Goal: Register for event/course

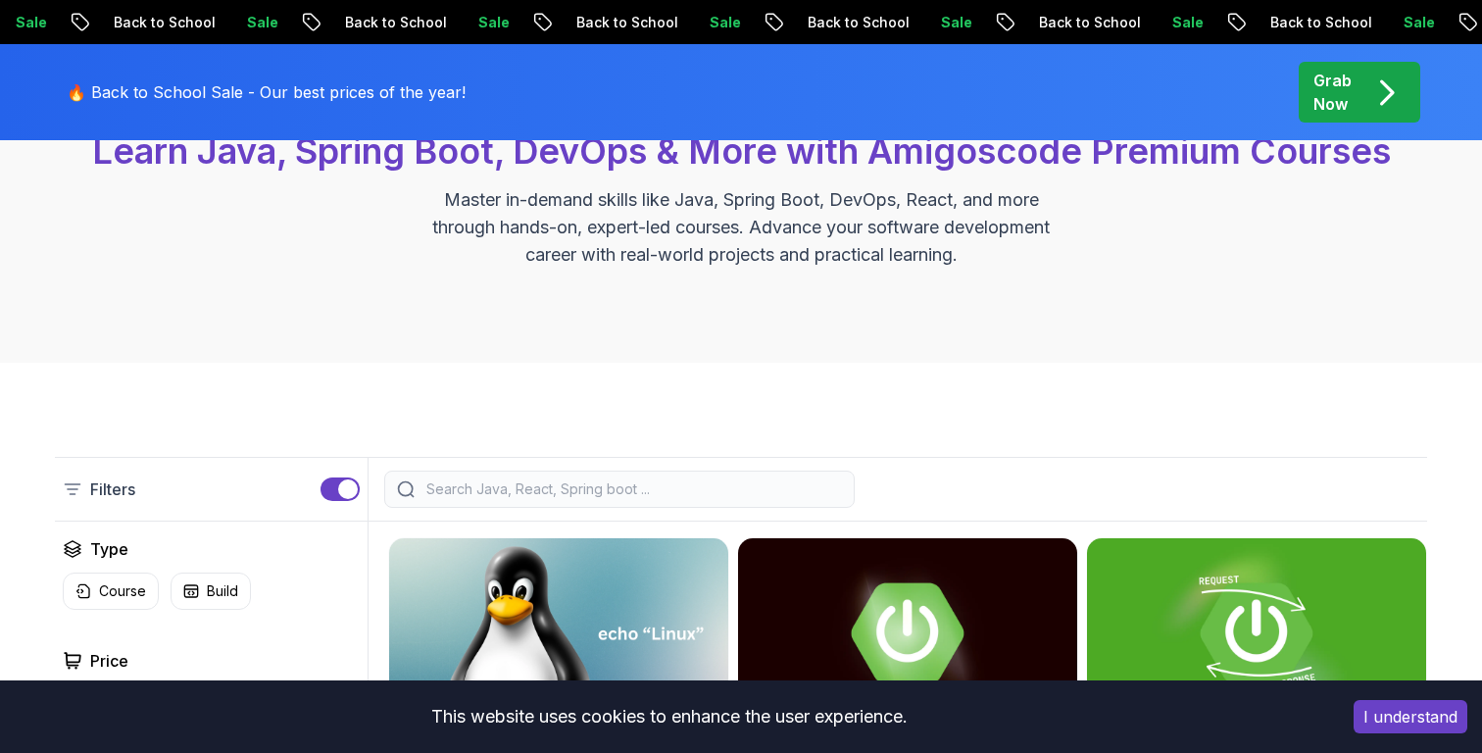
scroll to position [409, 0]
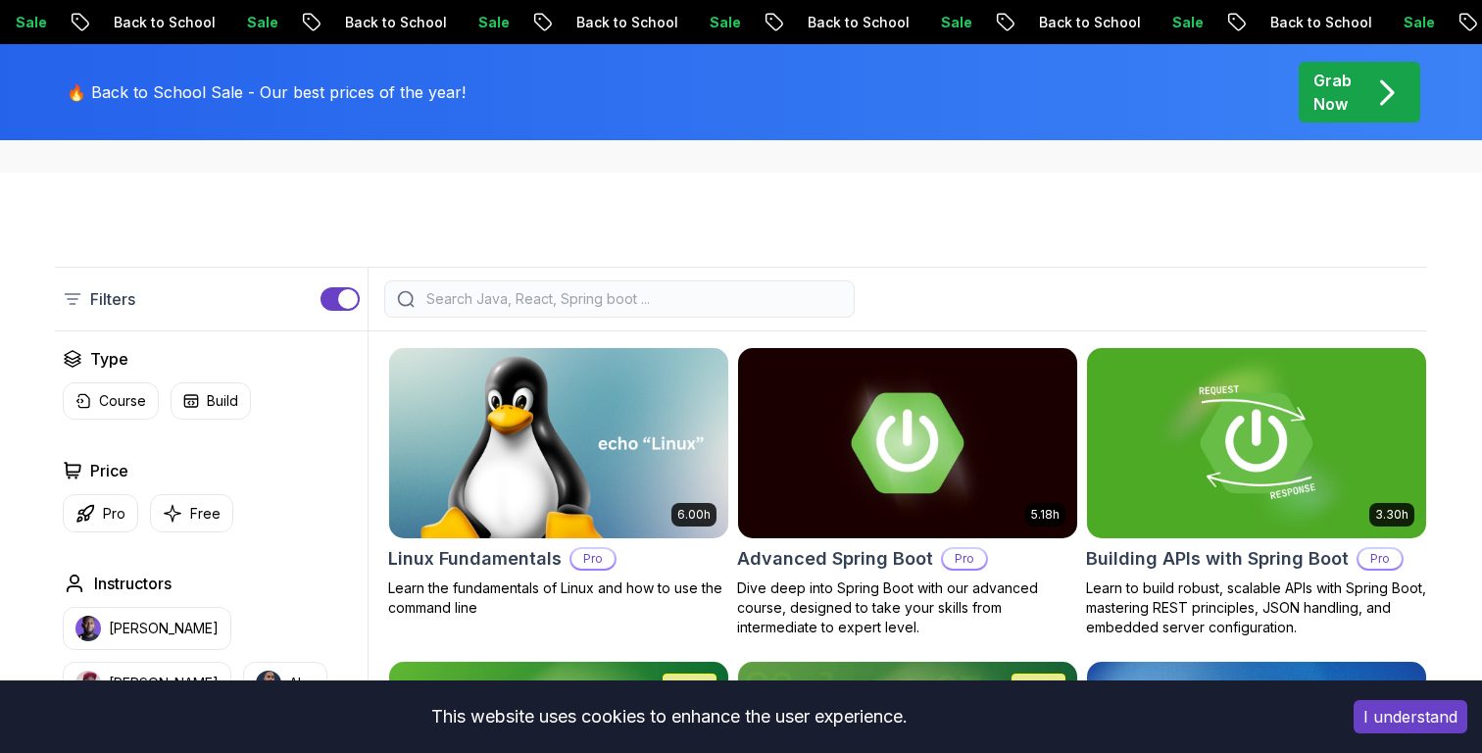
click at [494, 299] on input "search" at bounding box center [631, 299] width 419 height 20
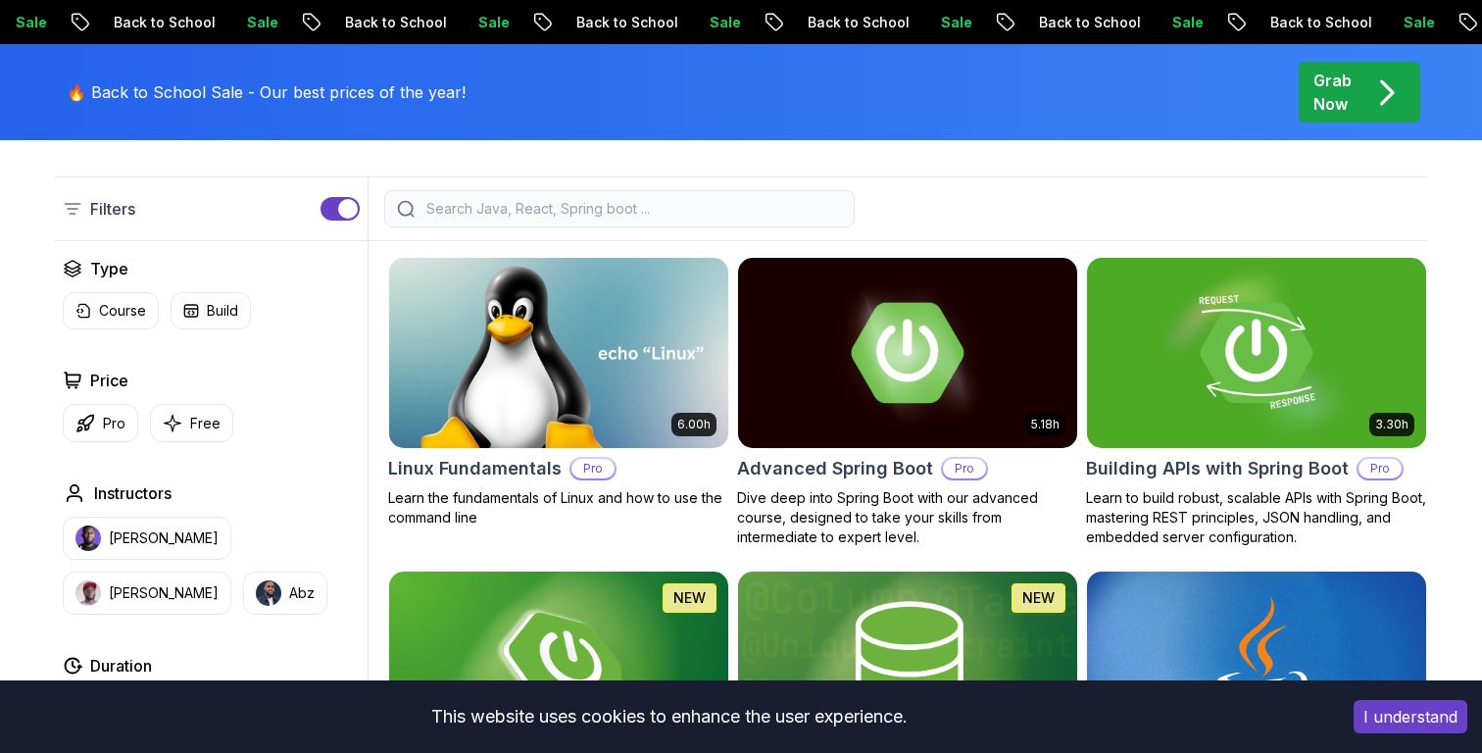
scroll to position [0, 0]
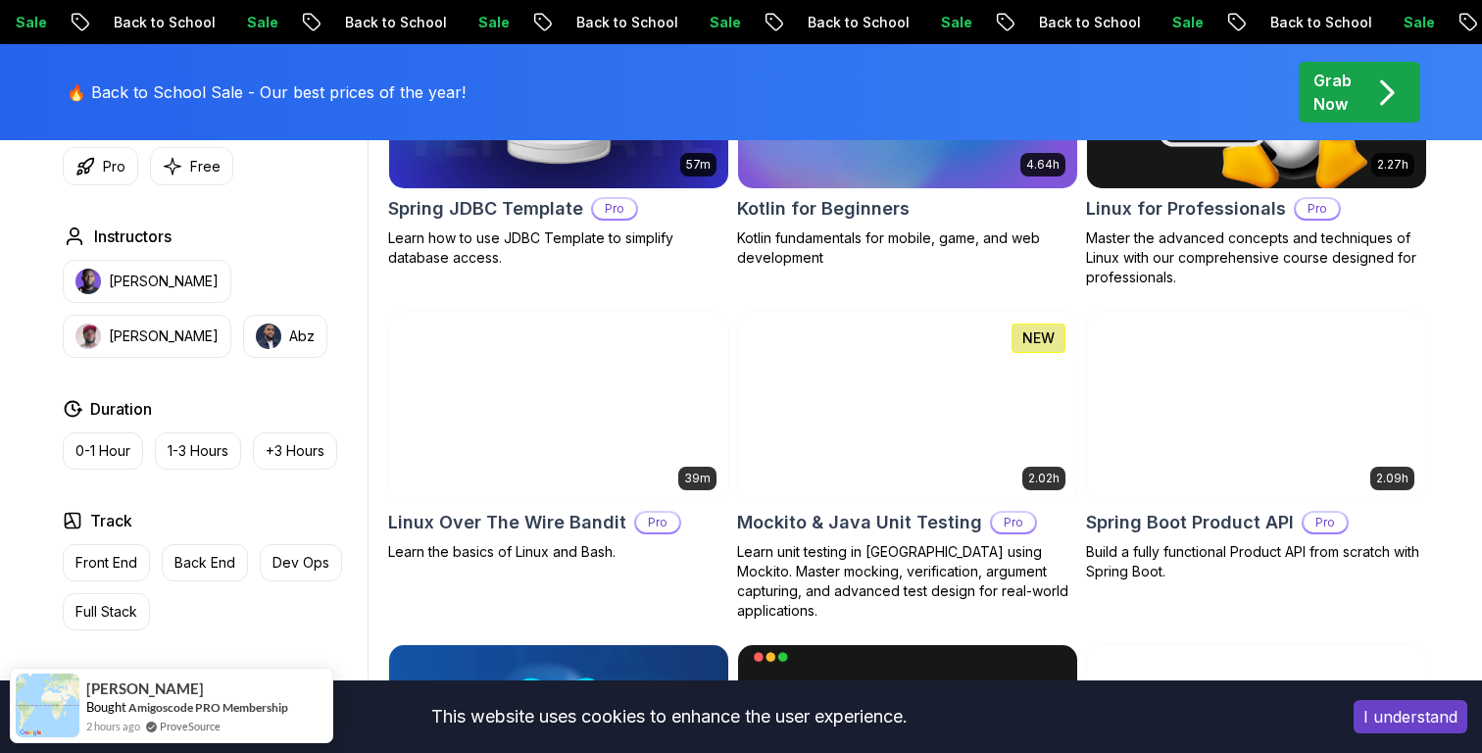
scroll to position [4162, 0]
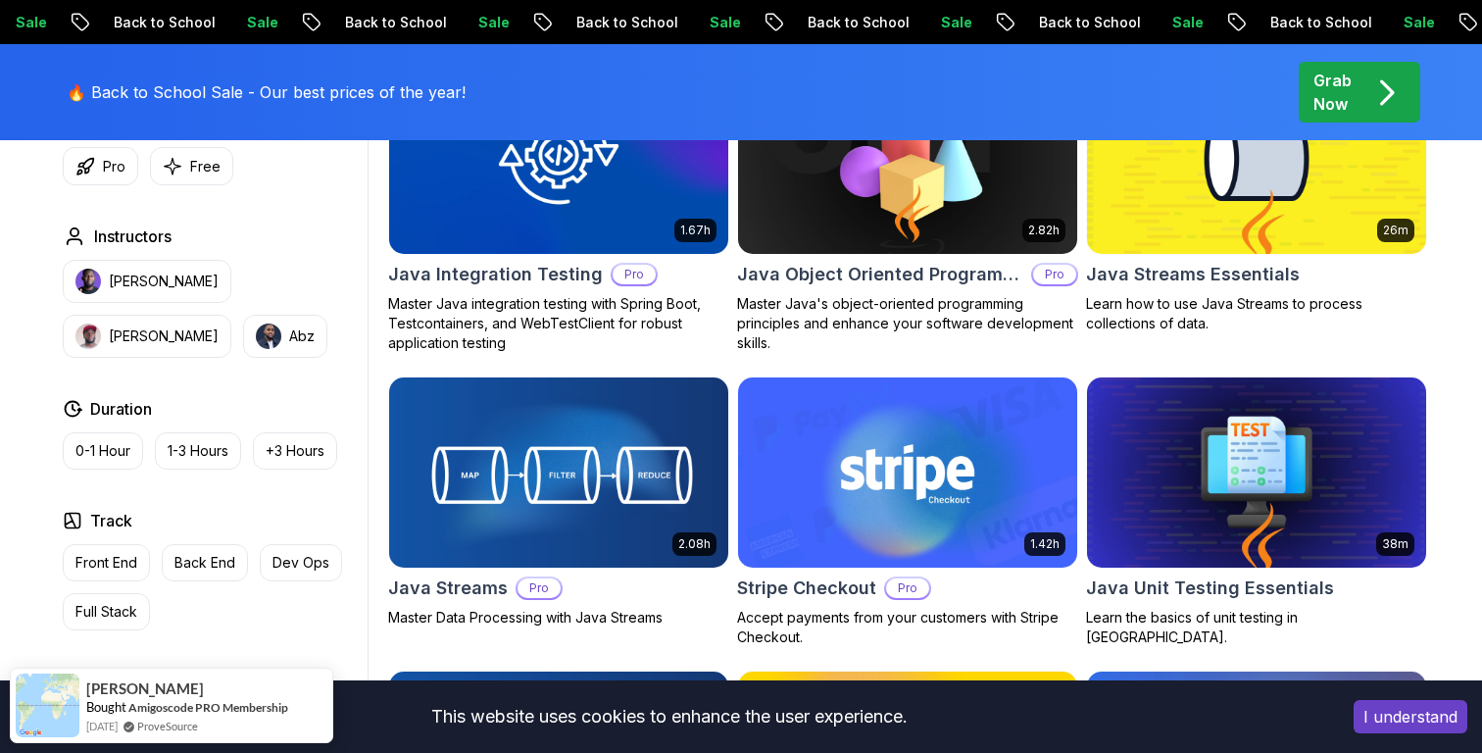
scroll to position [3163, 0]
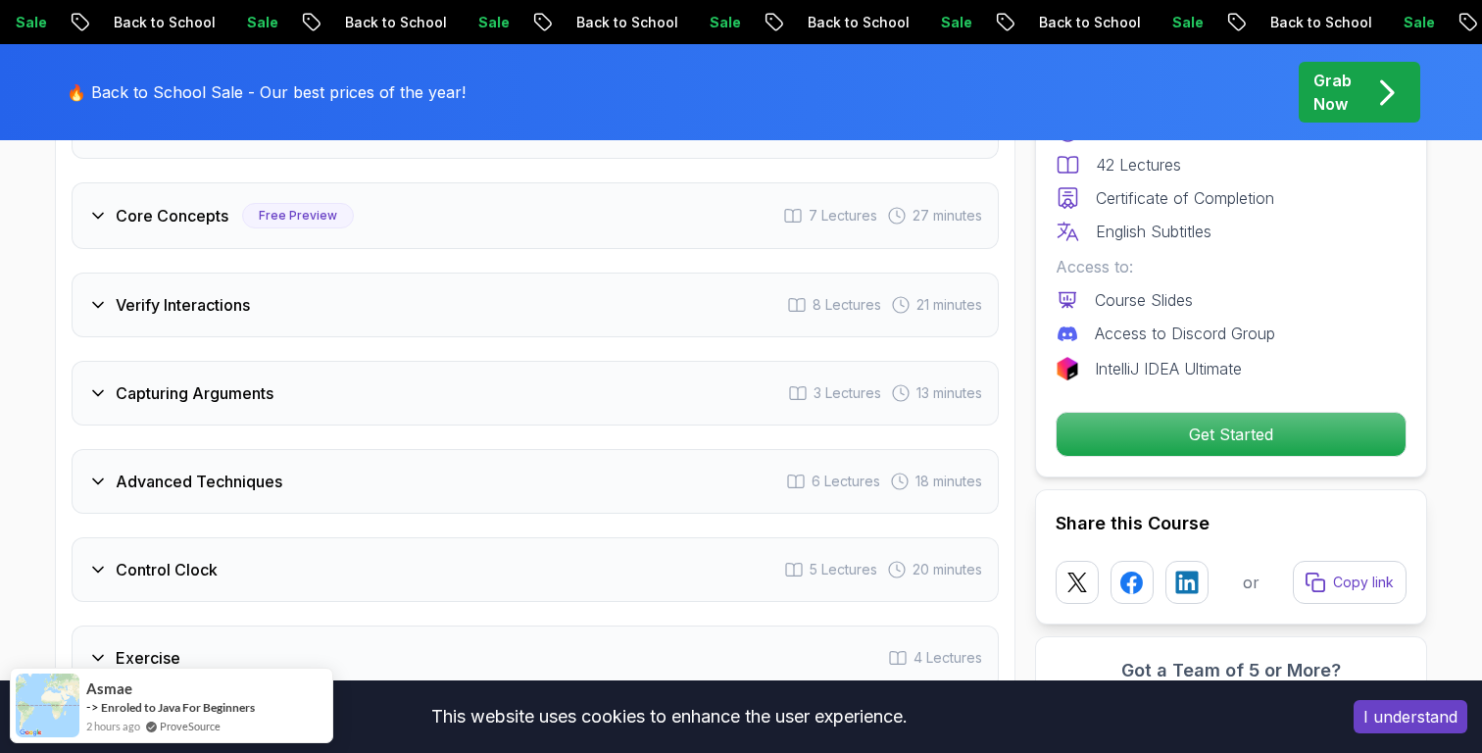
scroll to position [3587, 0]
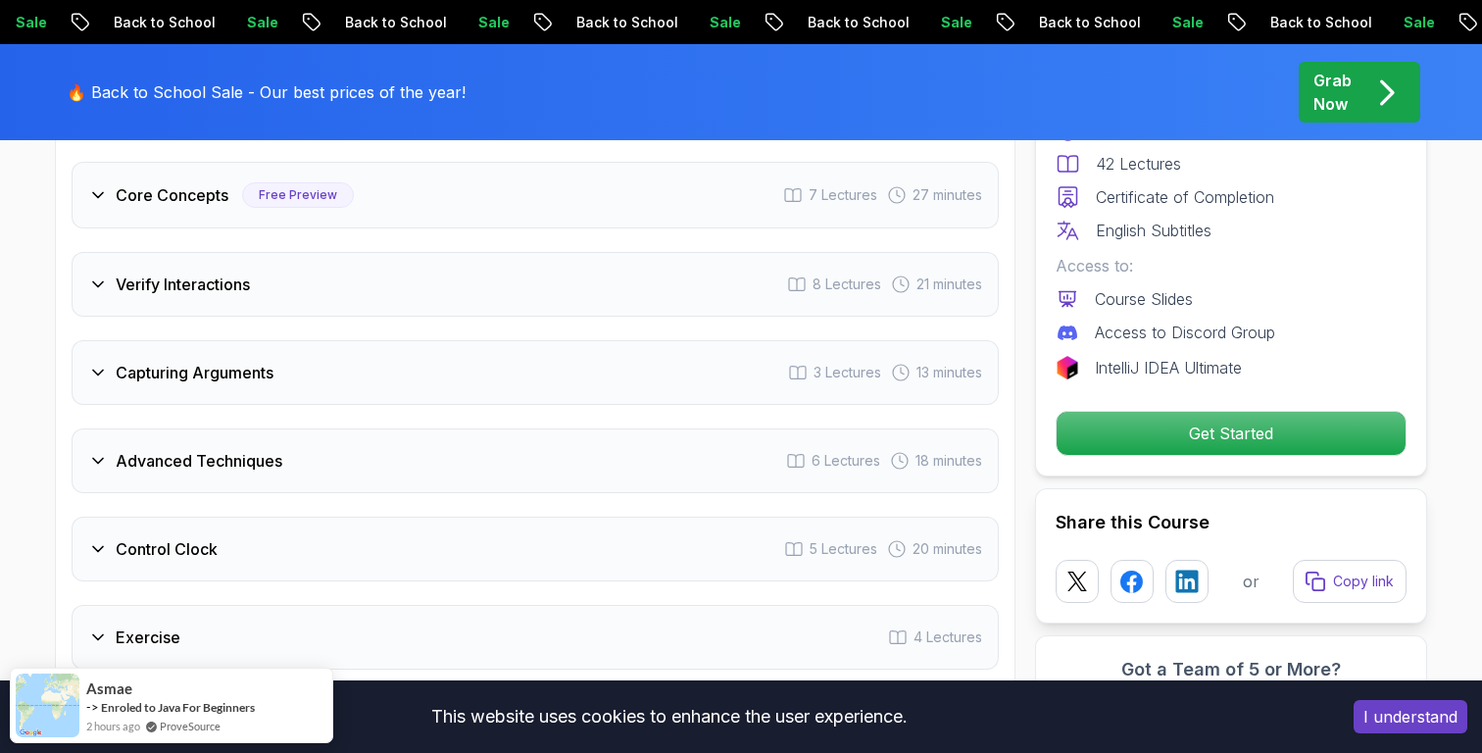
click at [114, 365] on div "Capturing Arguments" at bounding box center [180, 373] width 185 height 24
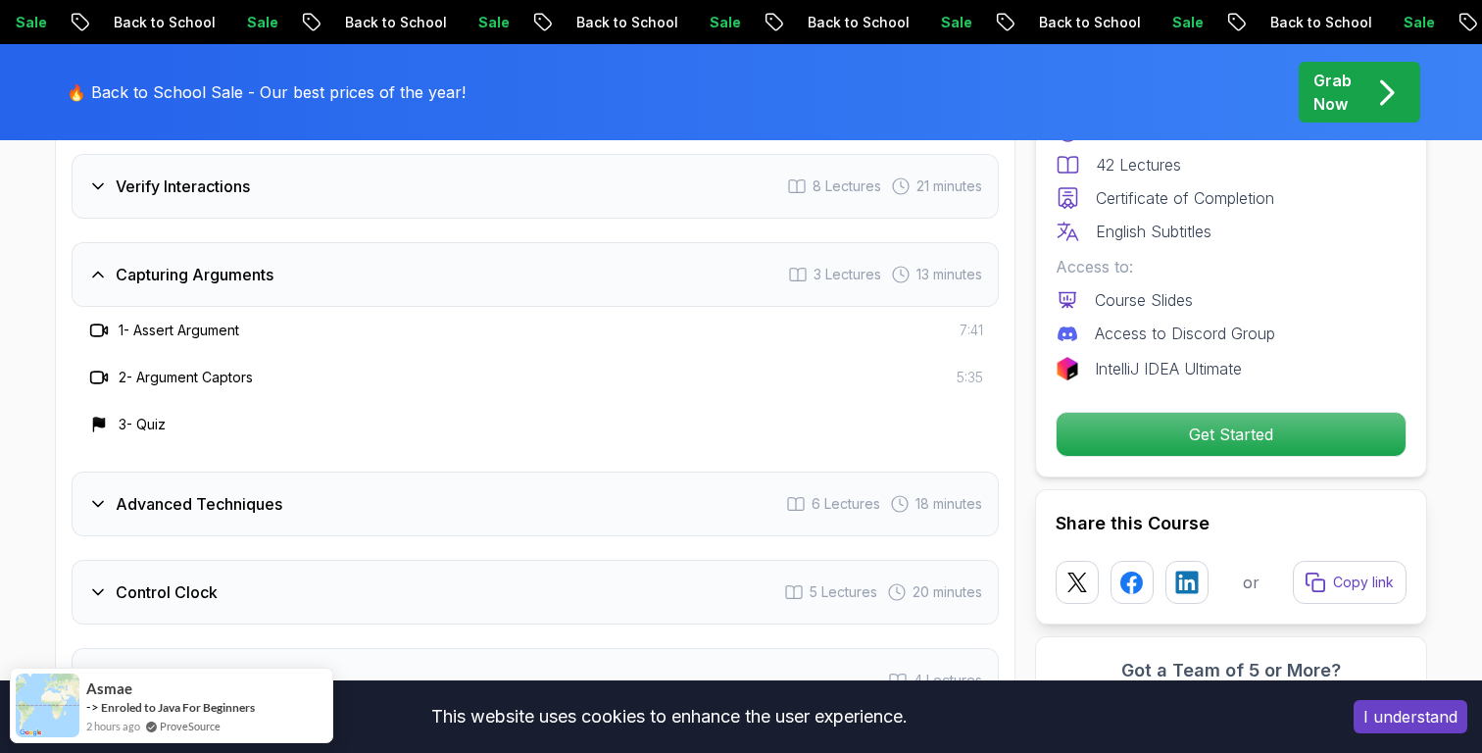
click at [153, 281] on h3 "Capturing Arguments" at bounding box center [195, 275] width 158 height 24
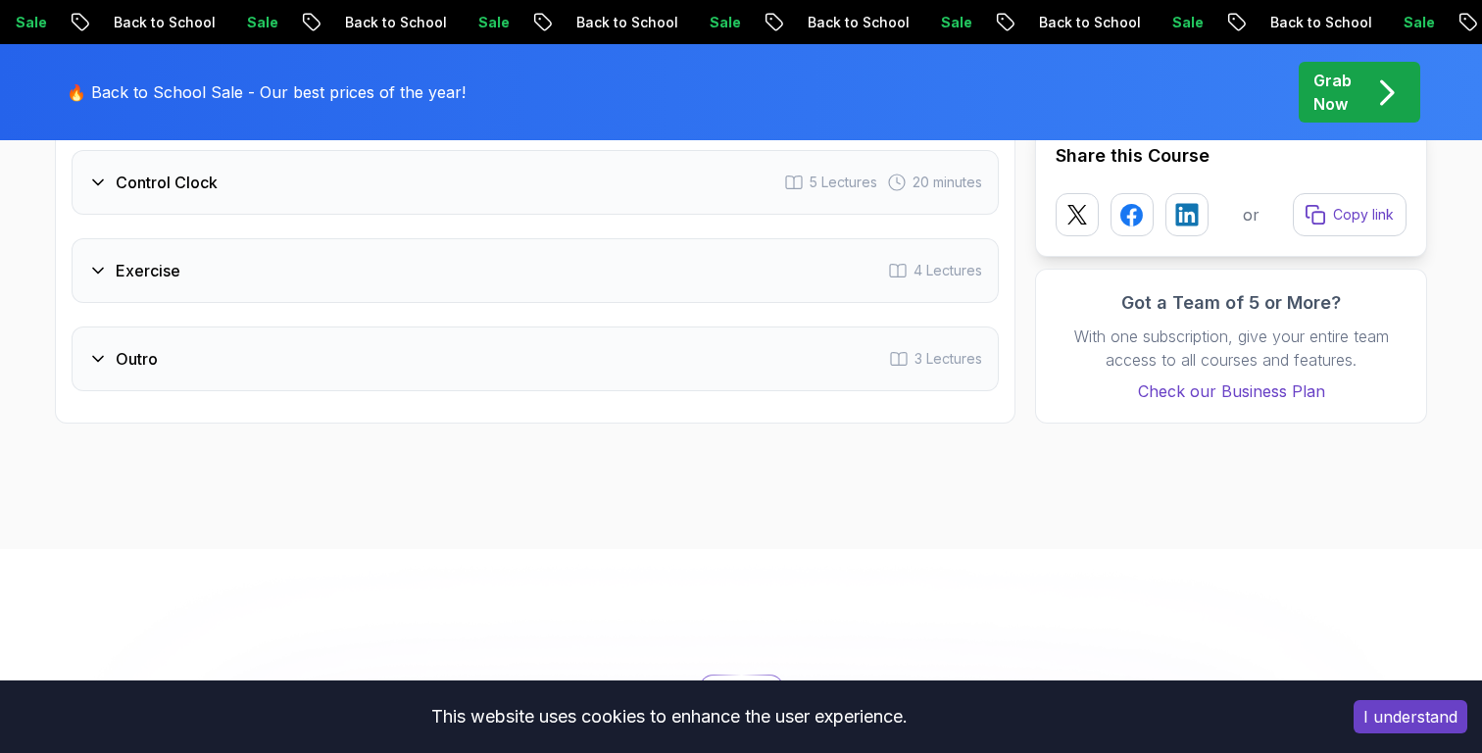
scroll to position [3876, 0]
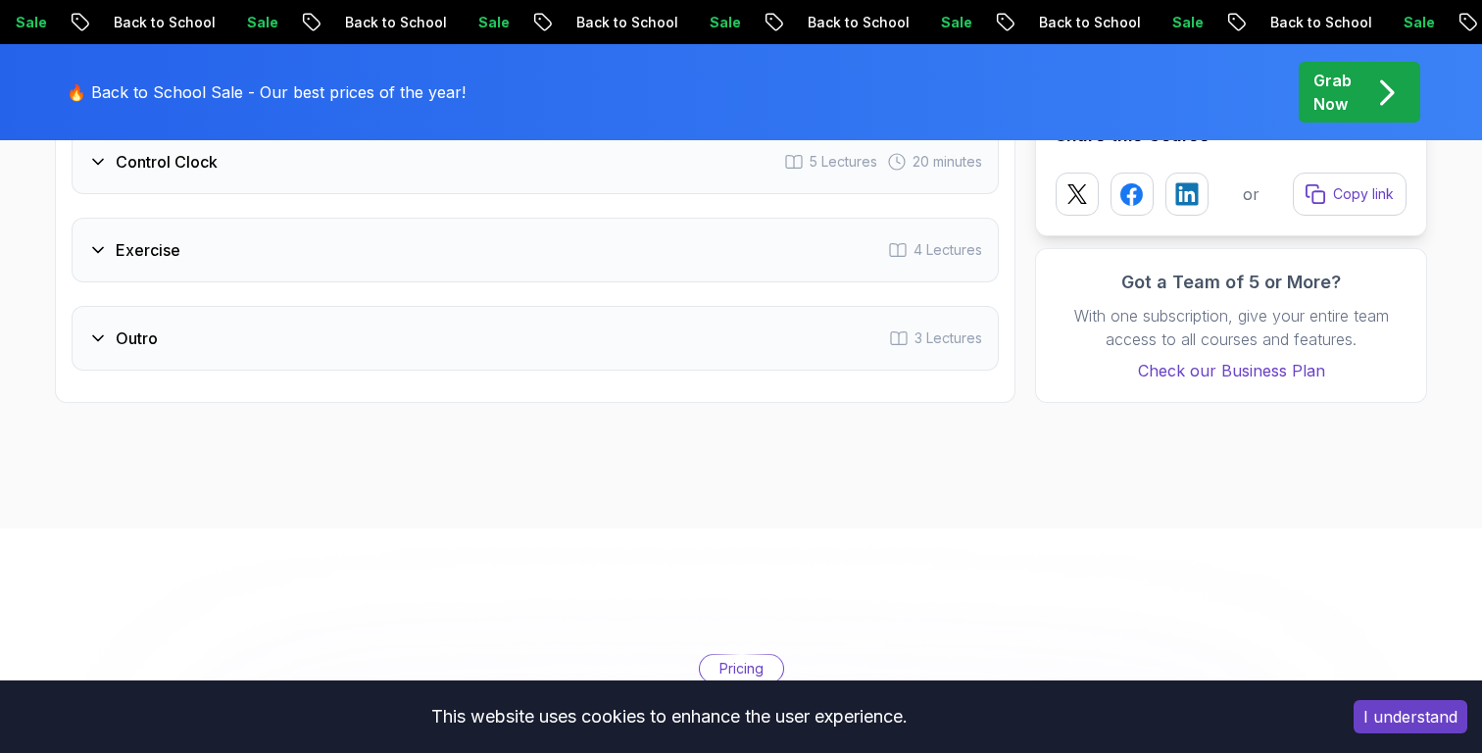
click at [199, 350] on div "Outro 3 Lectures" at bounding box center [535, 338] width 927 height 65
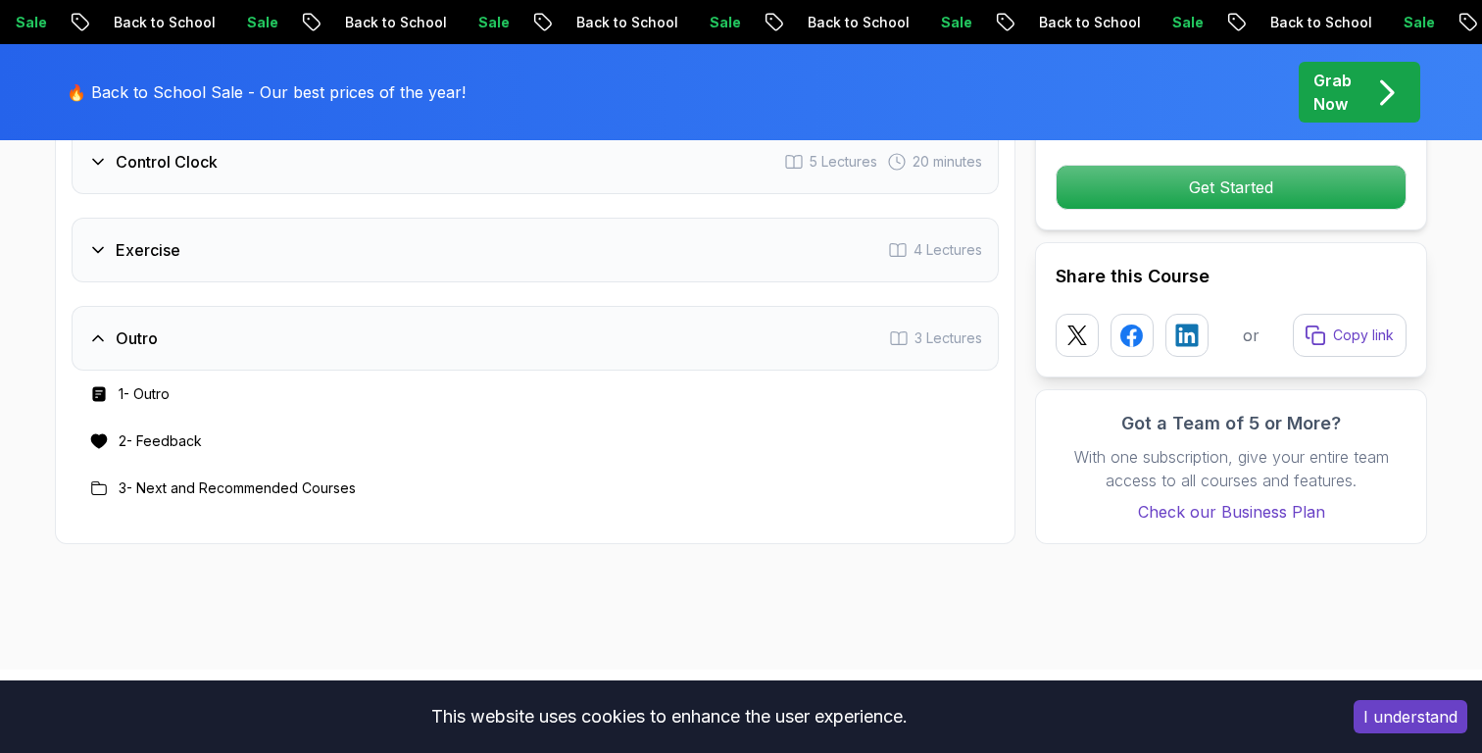
click at [199, 350] on div "Outro 3 Lectures" at bounding box center [535, 338] width 927 height 65
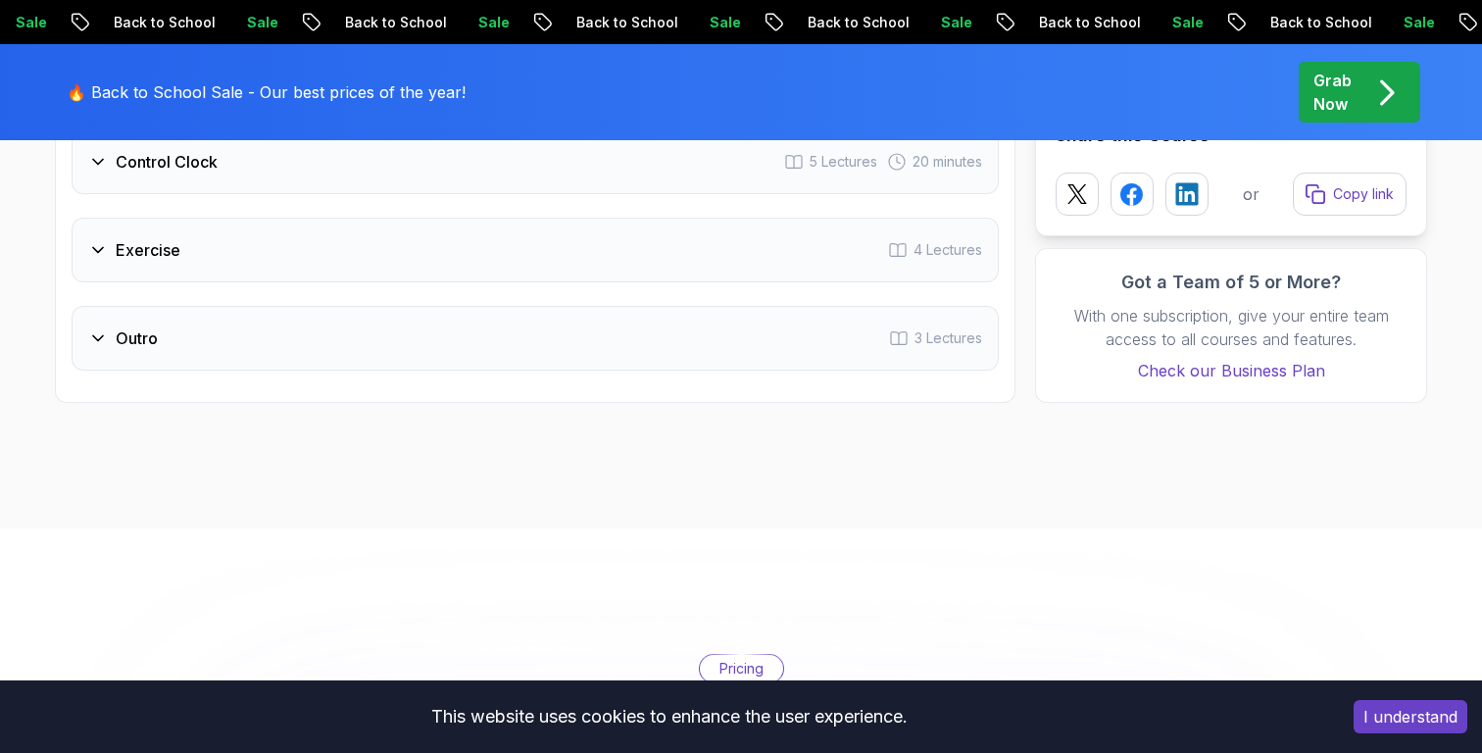
scroll to position [3658, 0]
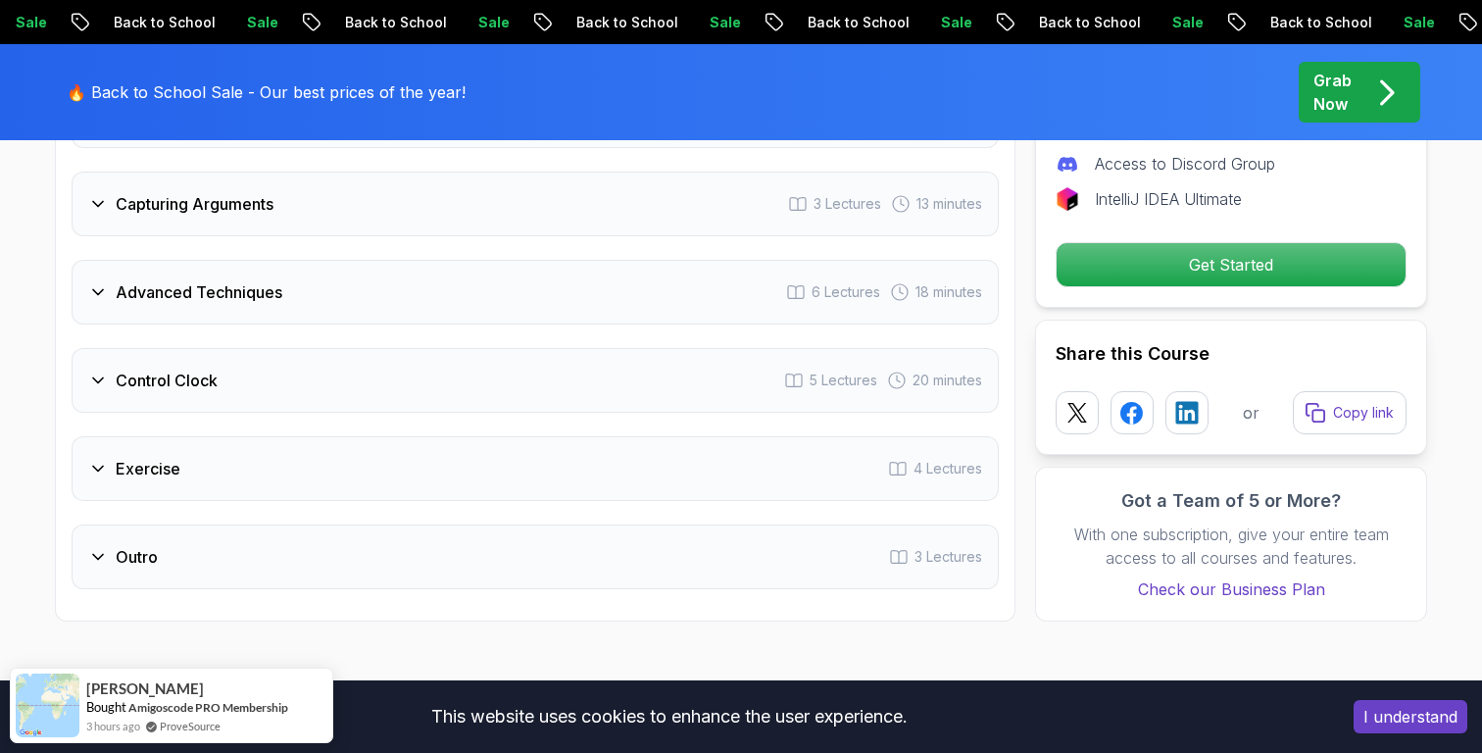
click at [179, 382] on h3 "Control Clock" at bounding box center [167, 381] width 102 height 24
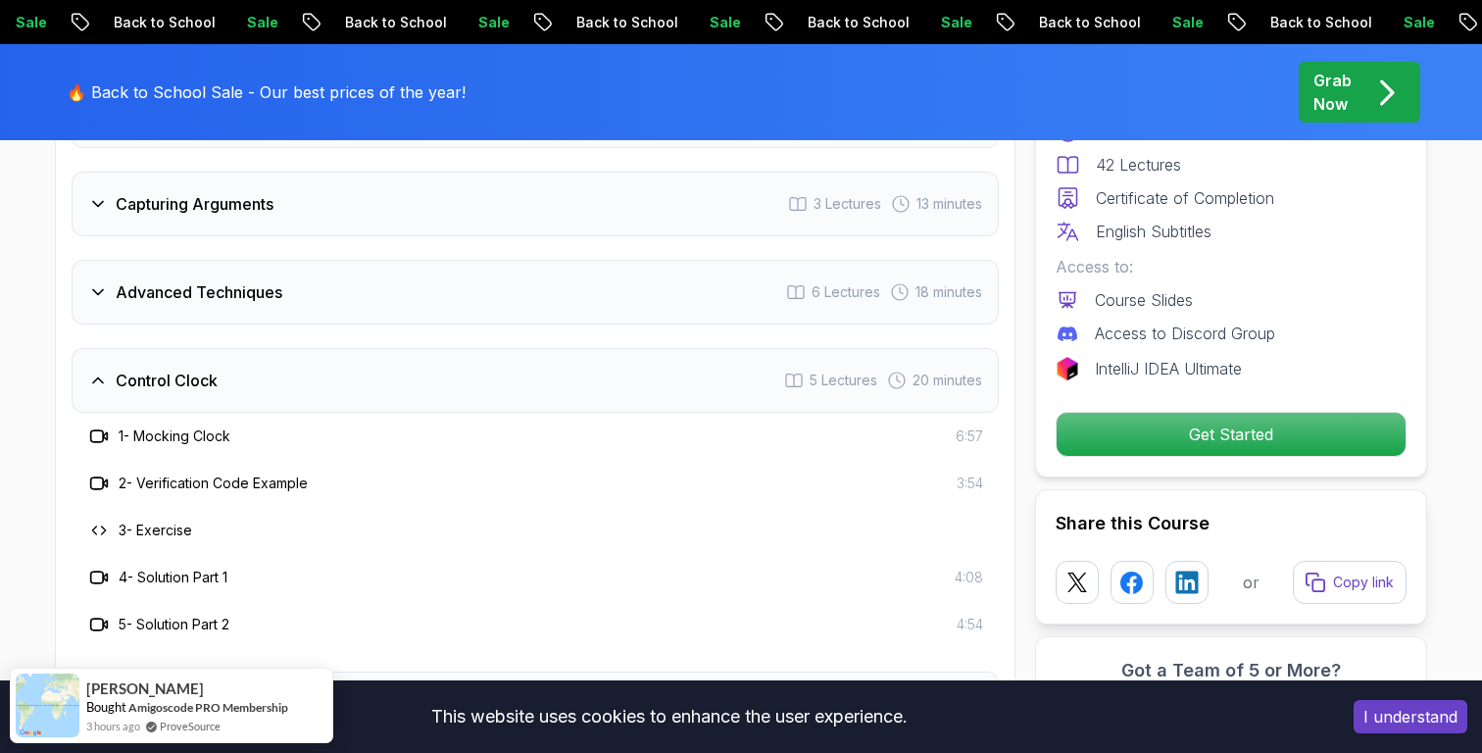
click at [179, 382] on h3 "Control Clock" at bounding box center [167, 381] width 102 height 24
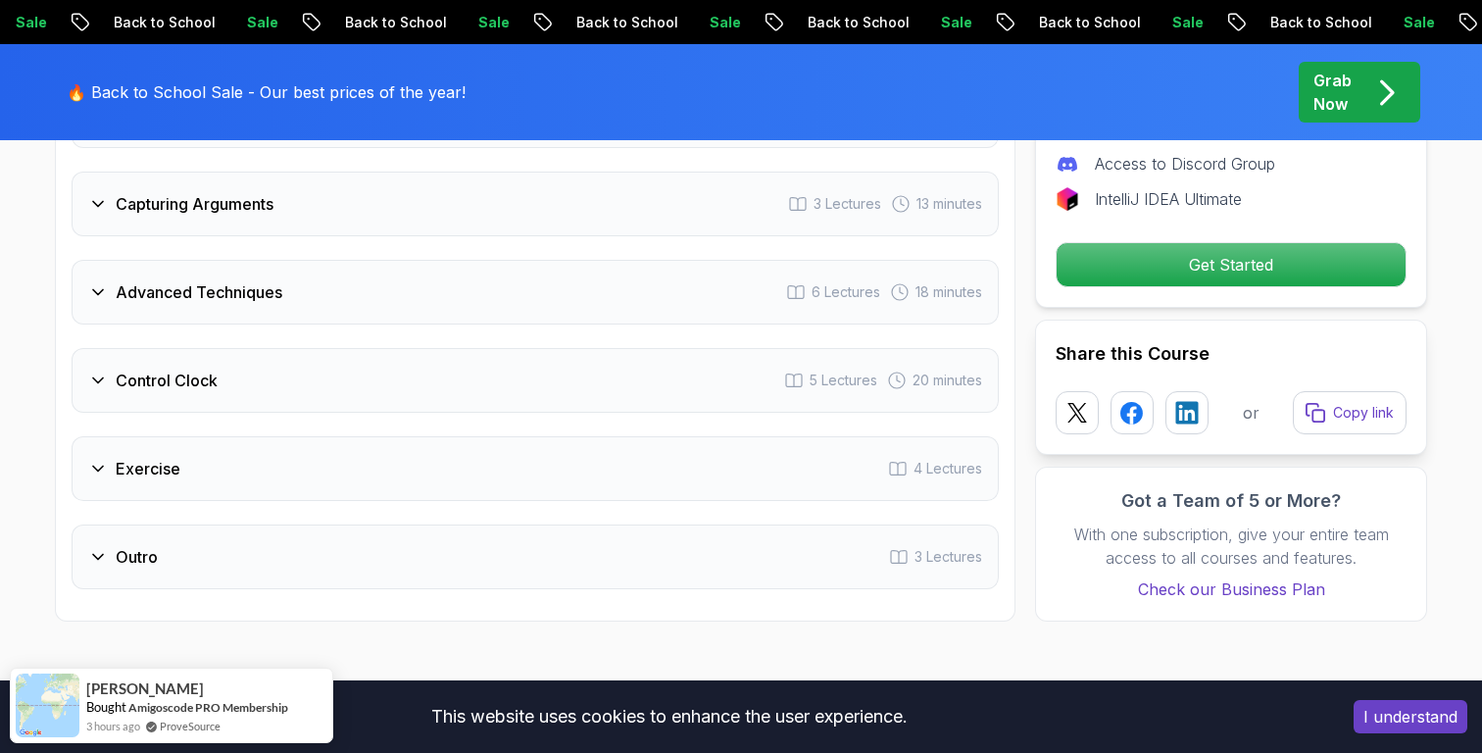
click at [179, 382] on h3 "Control Clock" at bounding box center [167, 381] width 102 height 24
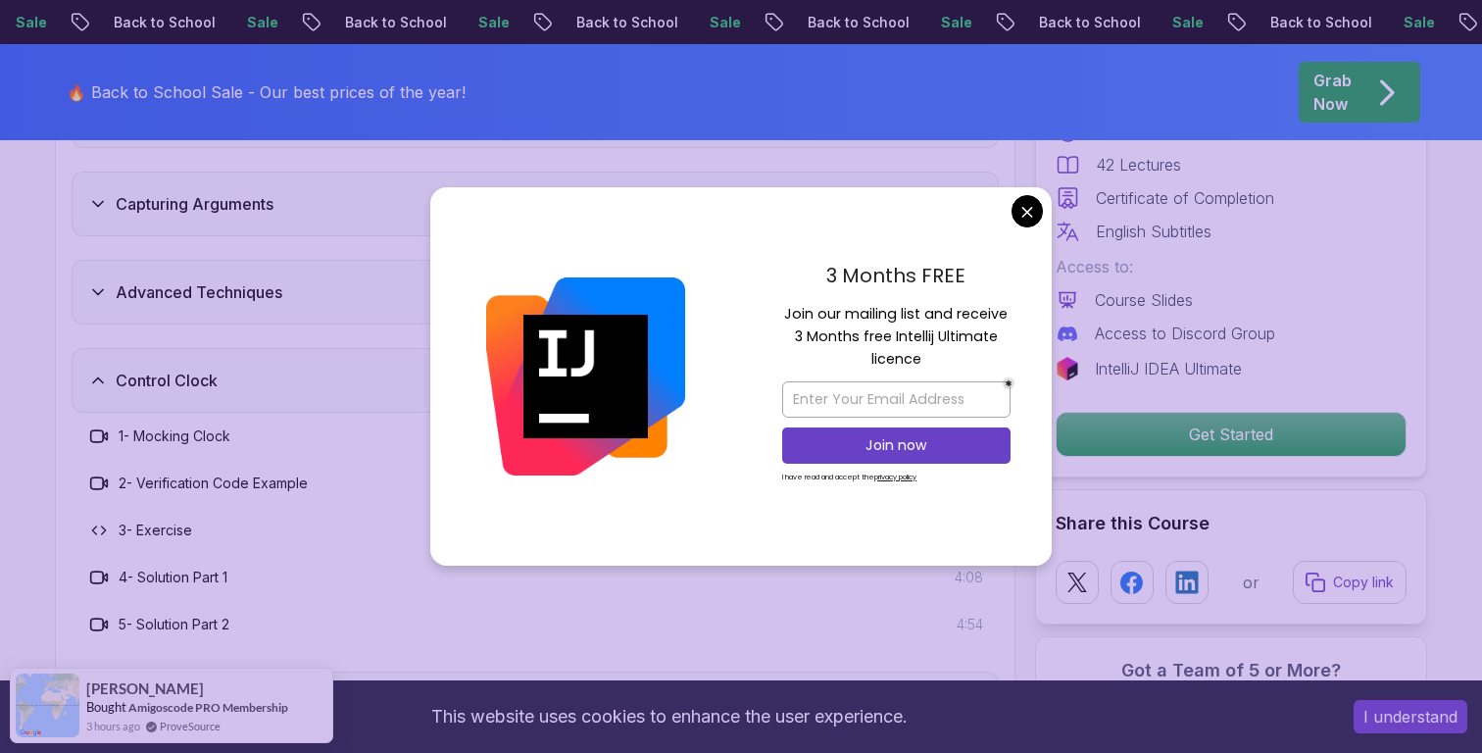
click at [1023, 200] on body "Sale Back to School Sale Back to School Sale Back to School Sale Back to School…" at bounding box center [741, 660] width 1482 height 8636
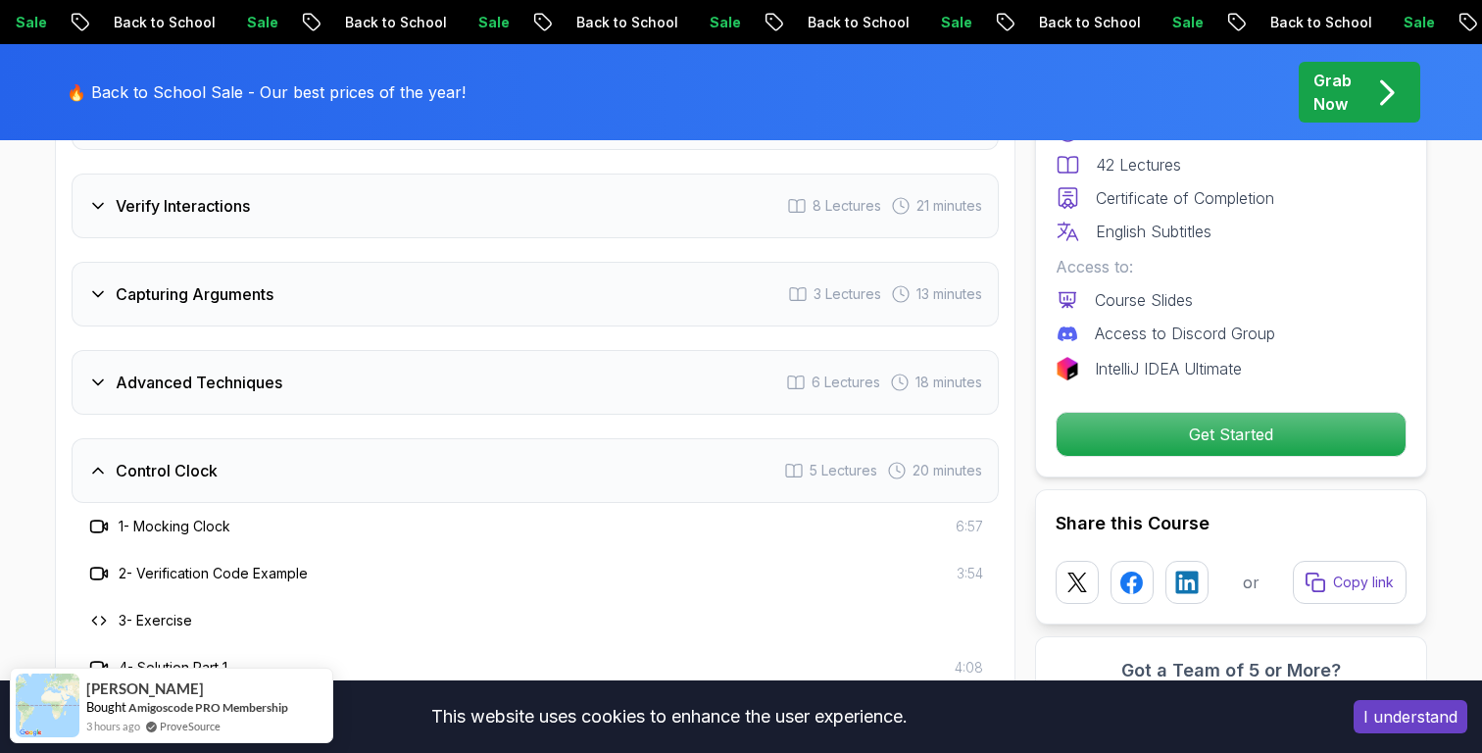
click at [394, 372] on div "Advanced Techniques 6 Lectures 18 minutes" at bounding box center [535, 382] width 927 height 65
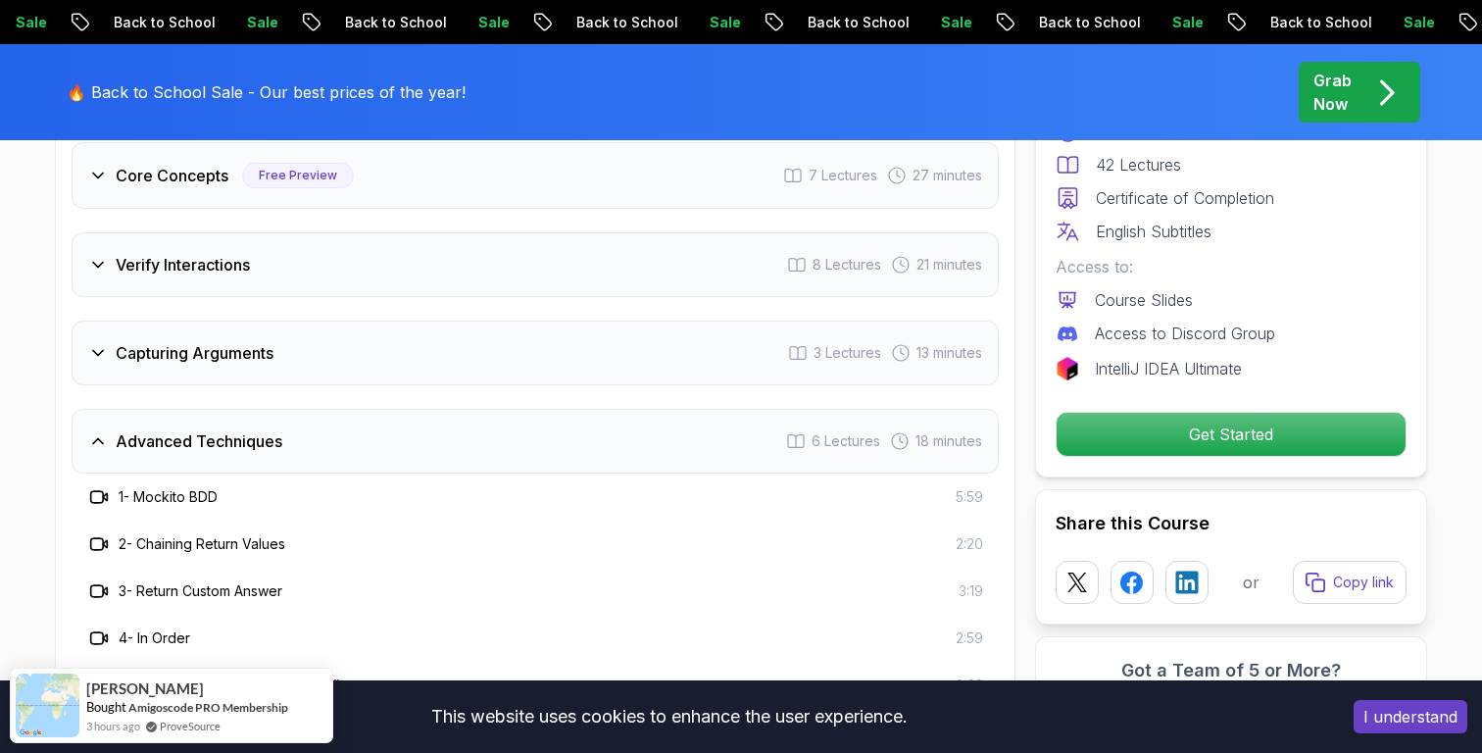
click at [311, 347] on div "Capturing Arguments 3 Lectures 13 minutes" at bounding box center [535, 352] width 927 height 65
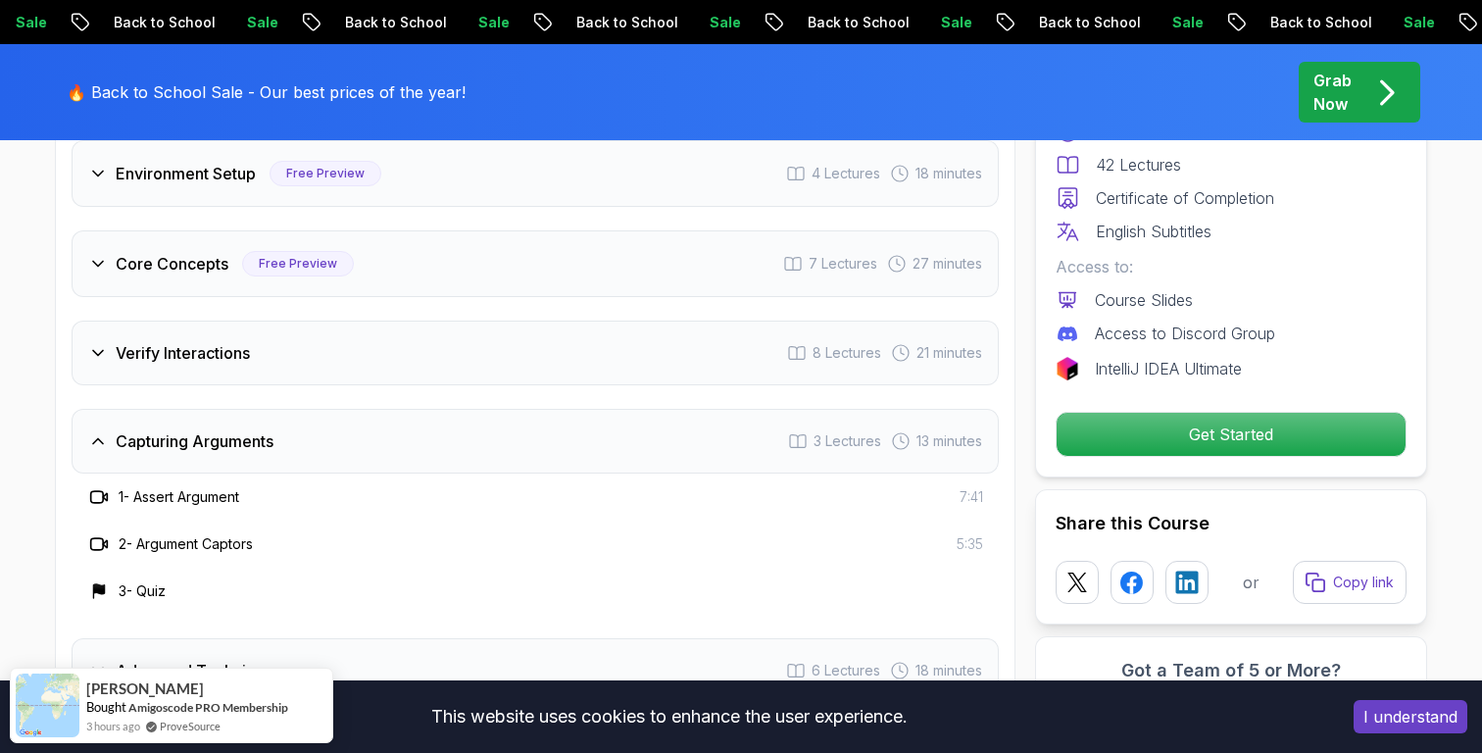
scroll to position [3385, 0]
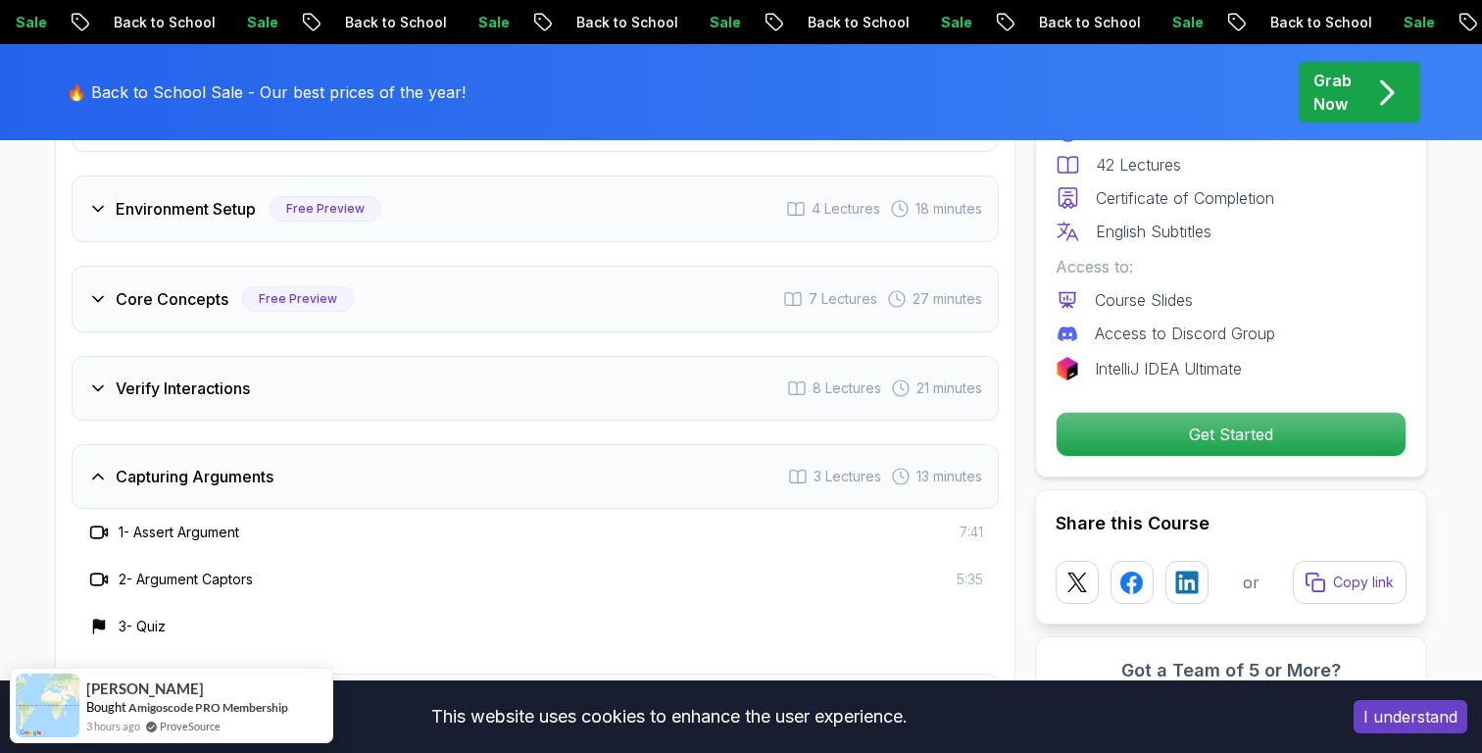
click at [261, 372] on div "Verify Interactions 8 Lectures 21 minutes" at bounding box center [535, 388] width 927 height 65
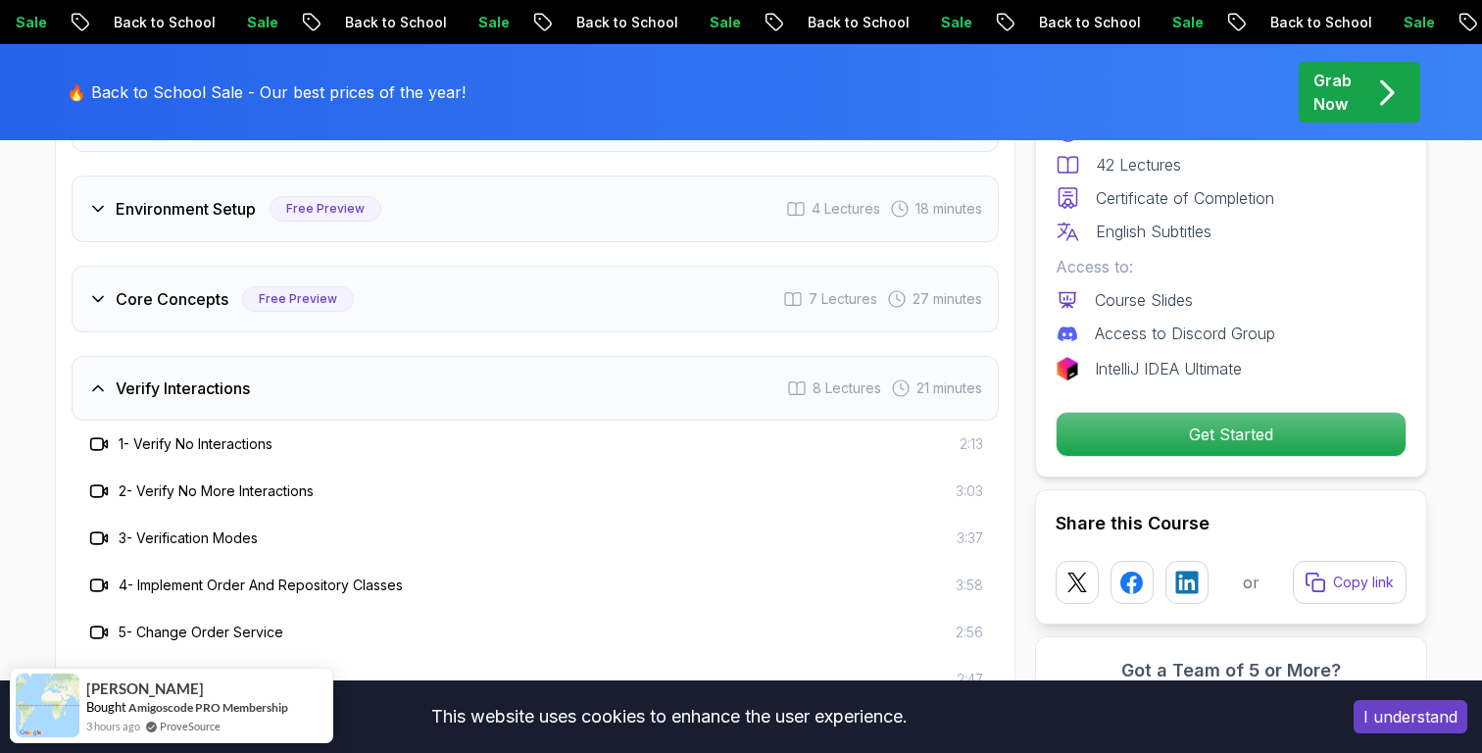
click at [323, 289] on div "Free Preview" at bounding box center [298, 298] width 112 height 25
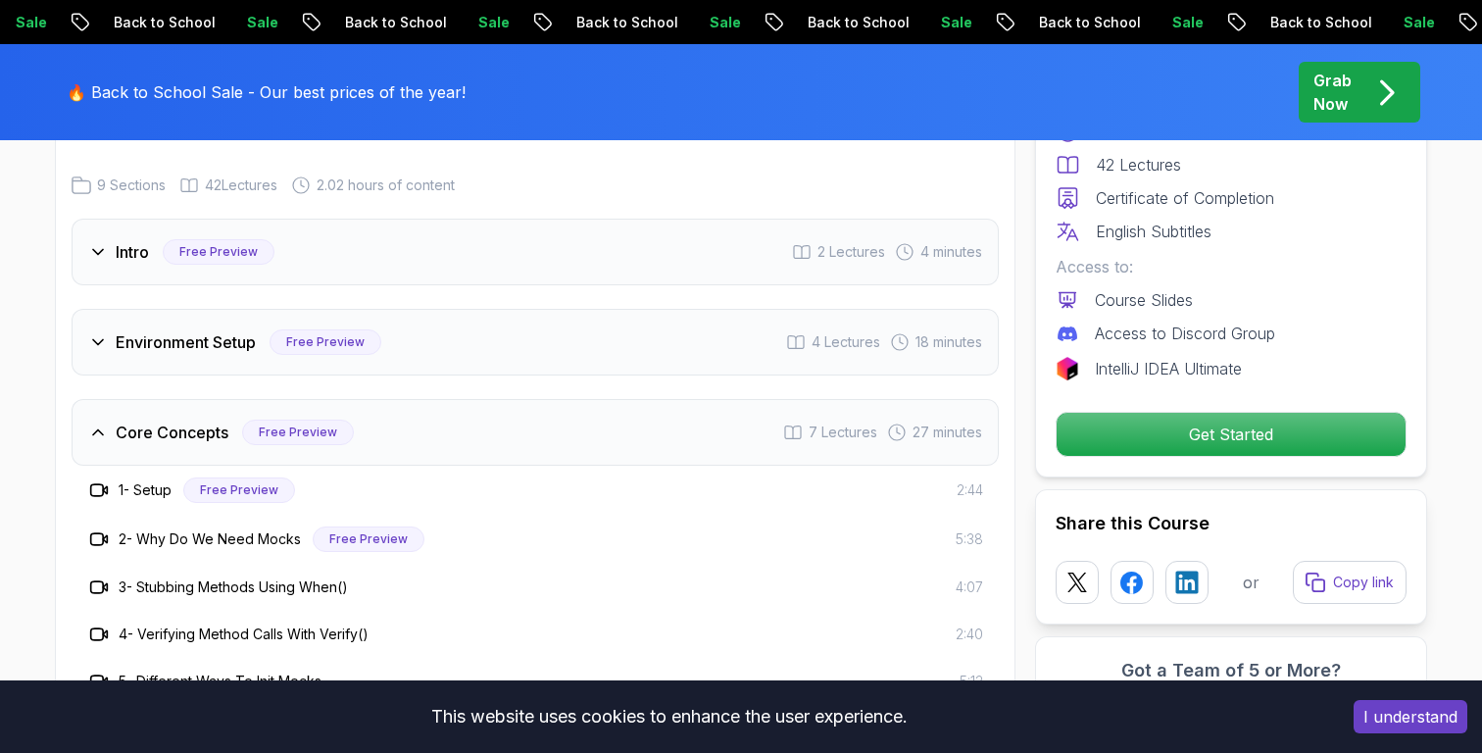
scroll to position [3230, 0]
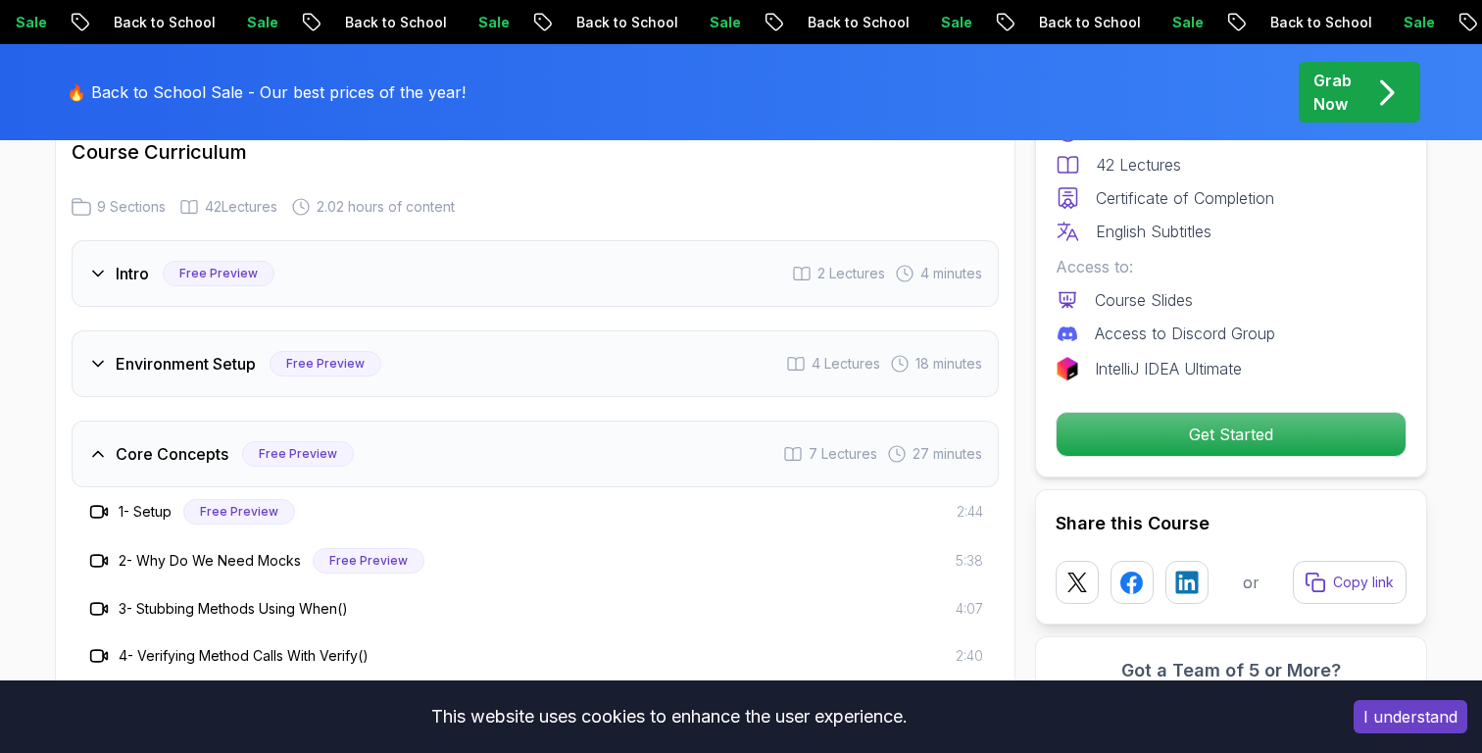
click at [263, 353] on div "Environment Setup Free Preview" at bounding box center [234, 363] width 293 height 25
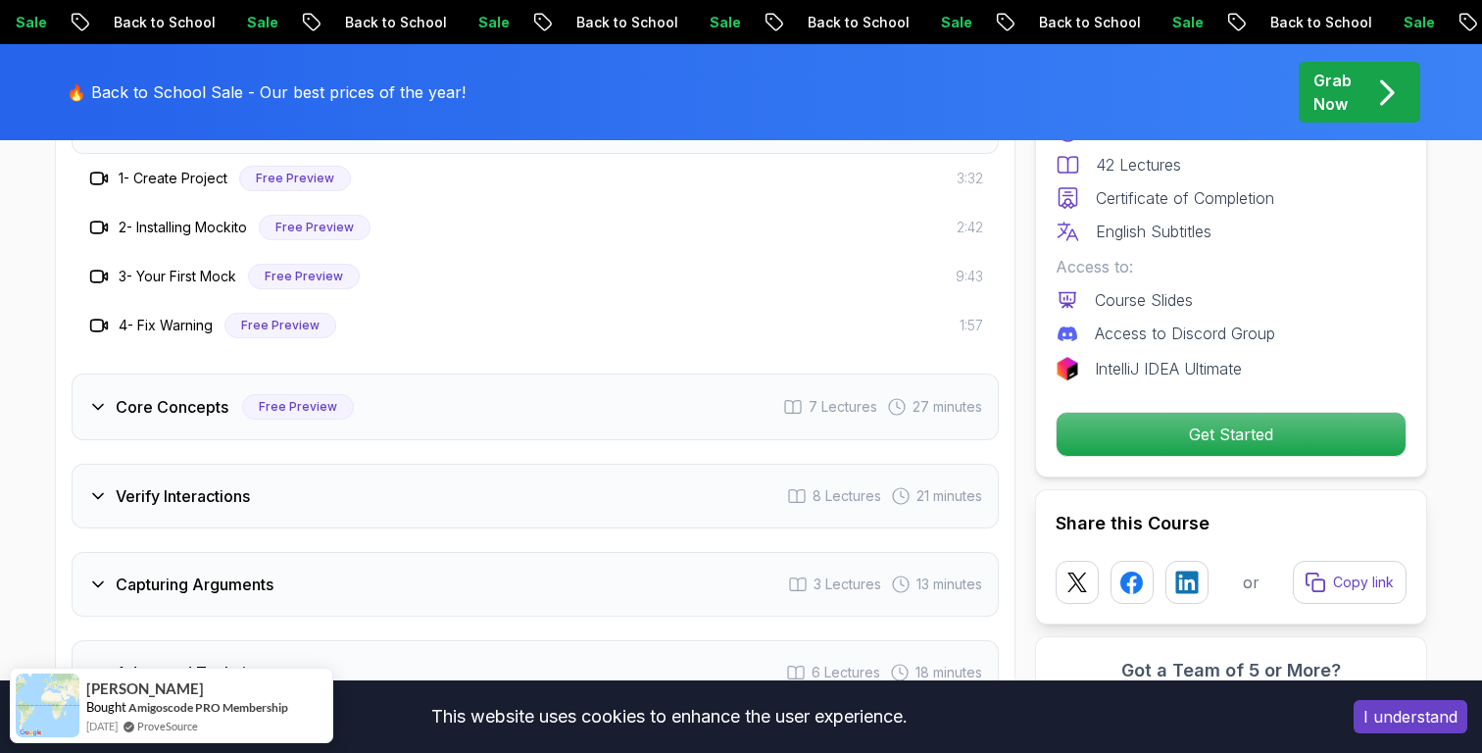
click at [241, 373] on div "Core Concepts Free Preview 7 Lectures 27 minutes" at bounding box center [535, 406] width 927 height 67
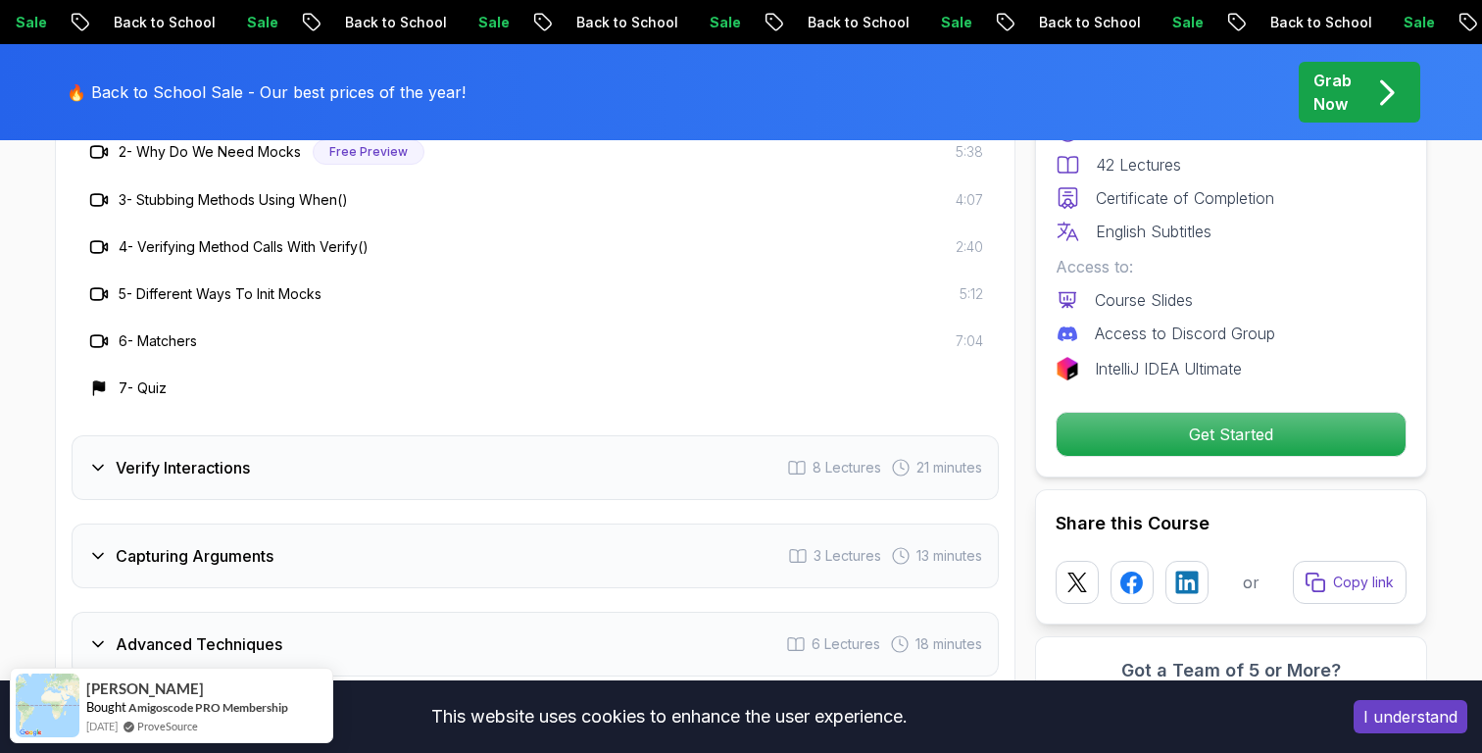
scroll to position [3642, 0]
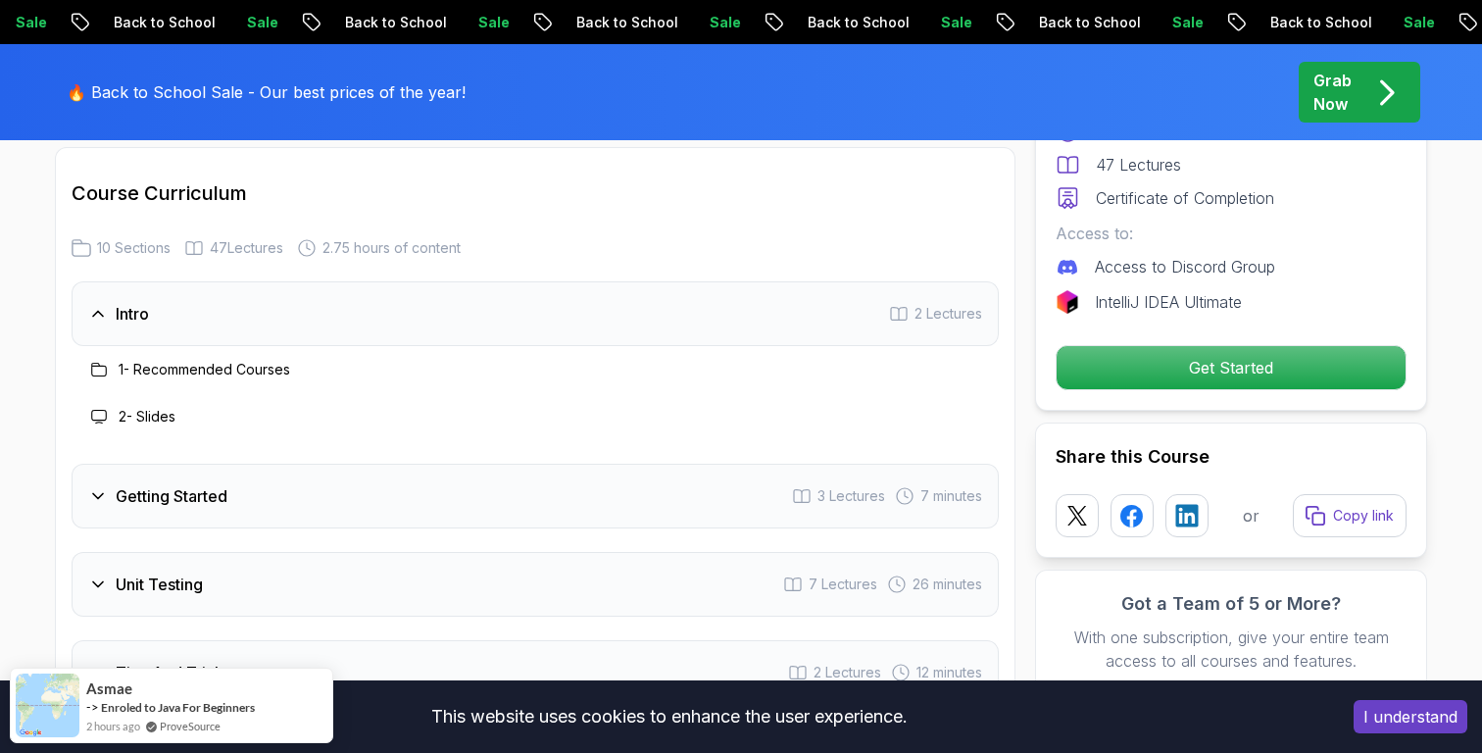
click at [118, 464] on div "Getting Started 3 Lectures 7 minutes" at bounding box center [535, 496] width 927 height 65
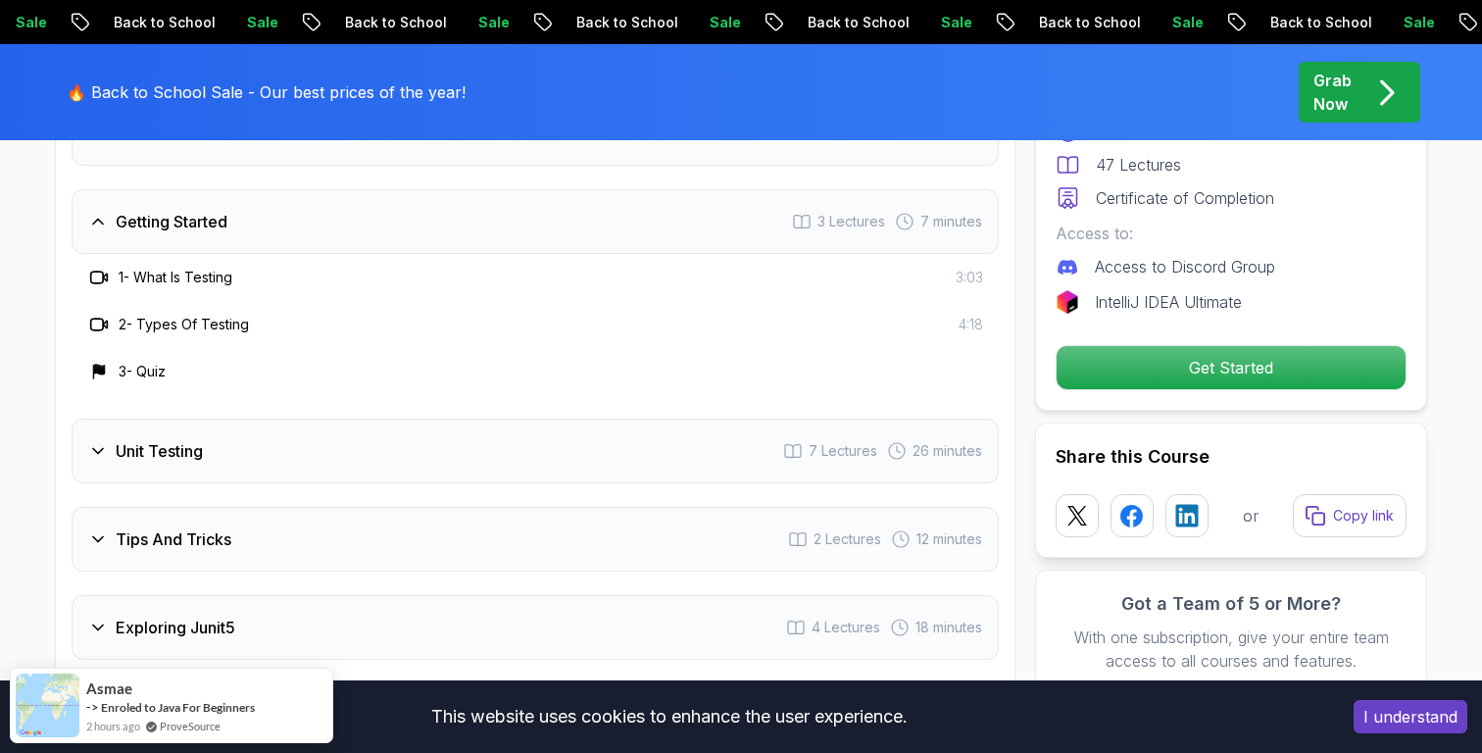
click at [122, 419] on div "Unit Testing 7 Lectures 26 minutes" at bounding box center [535, 451] width 927 height 65
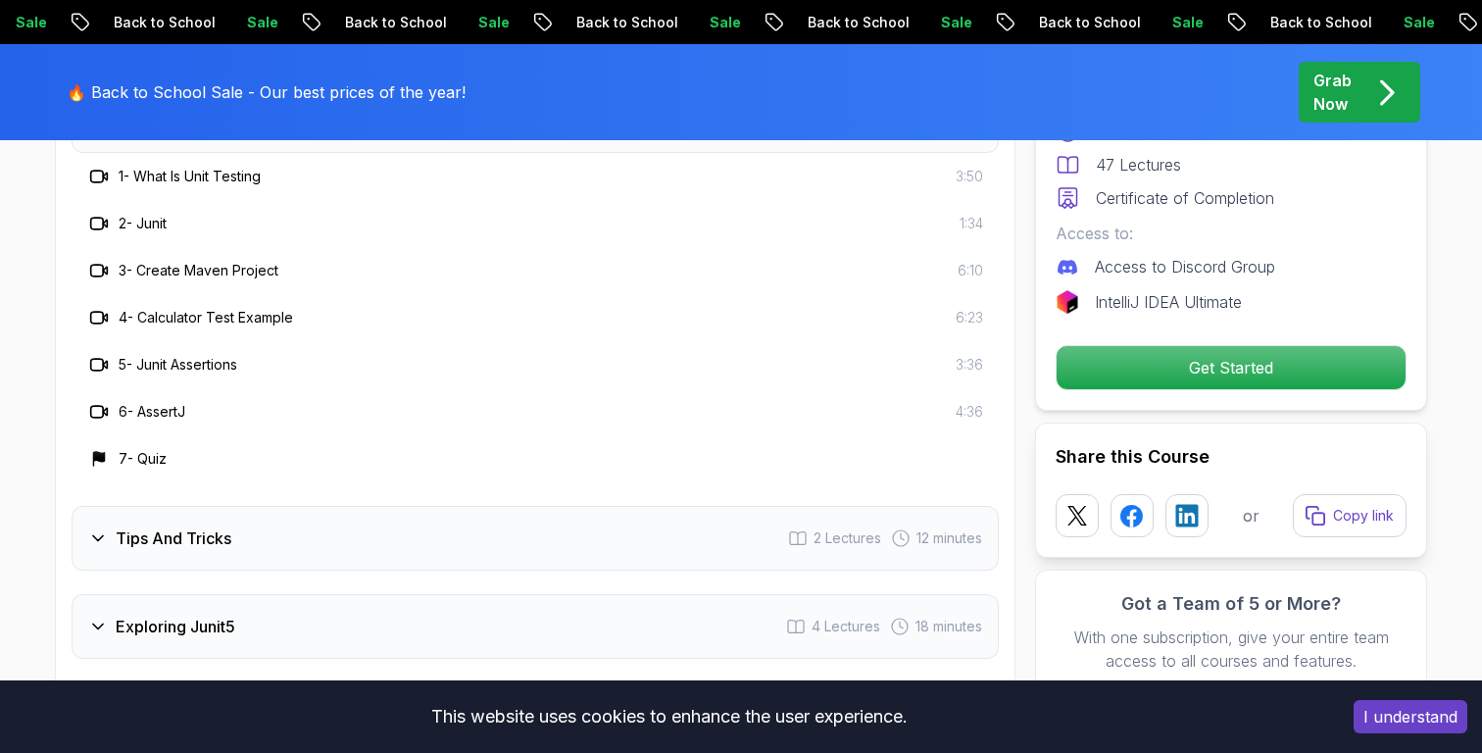
scroll to position [2997, 0]
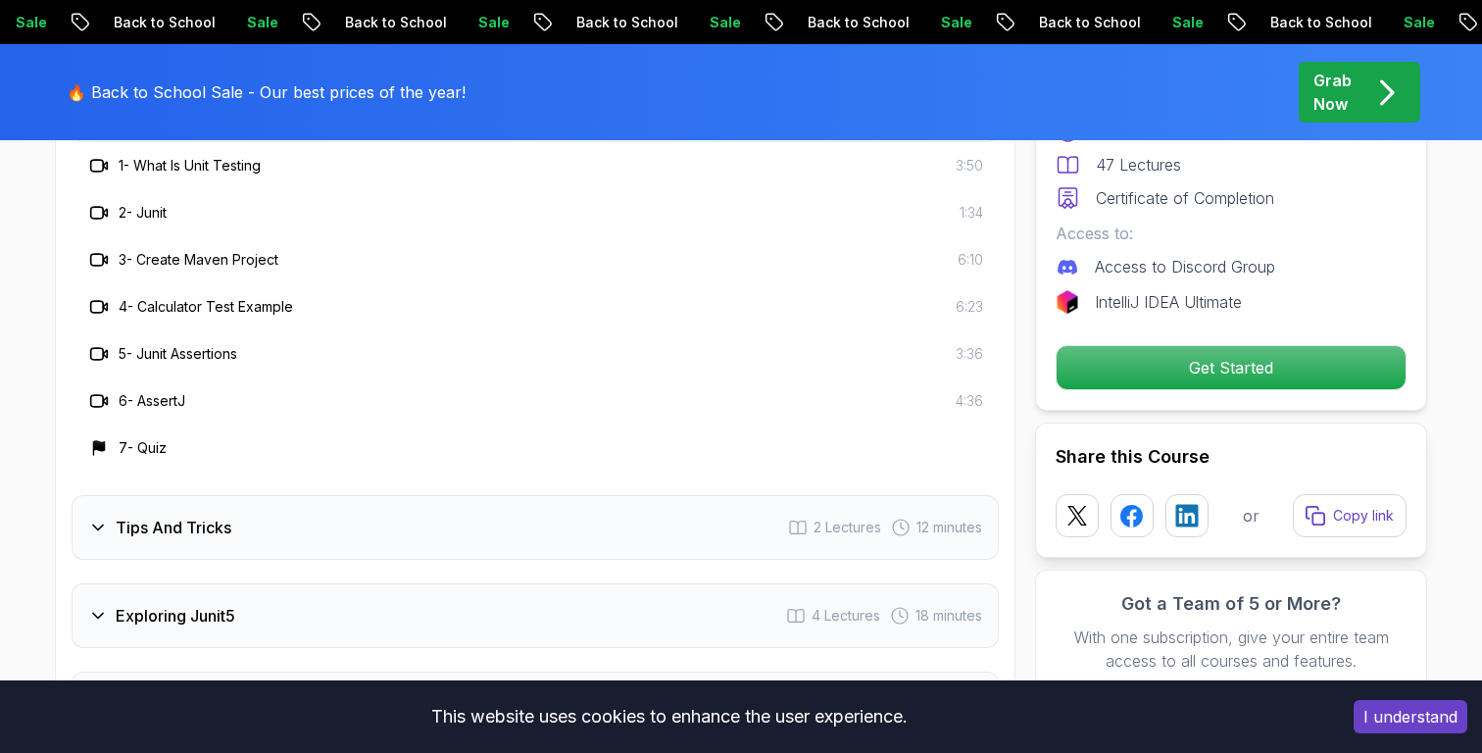
click at [116, 516] on h3 "Tips And Tricks" at bounding box center [174, 528] width 116 height 24
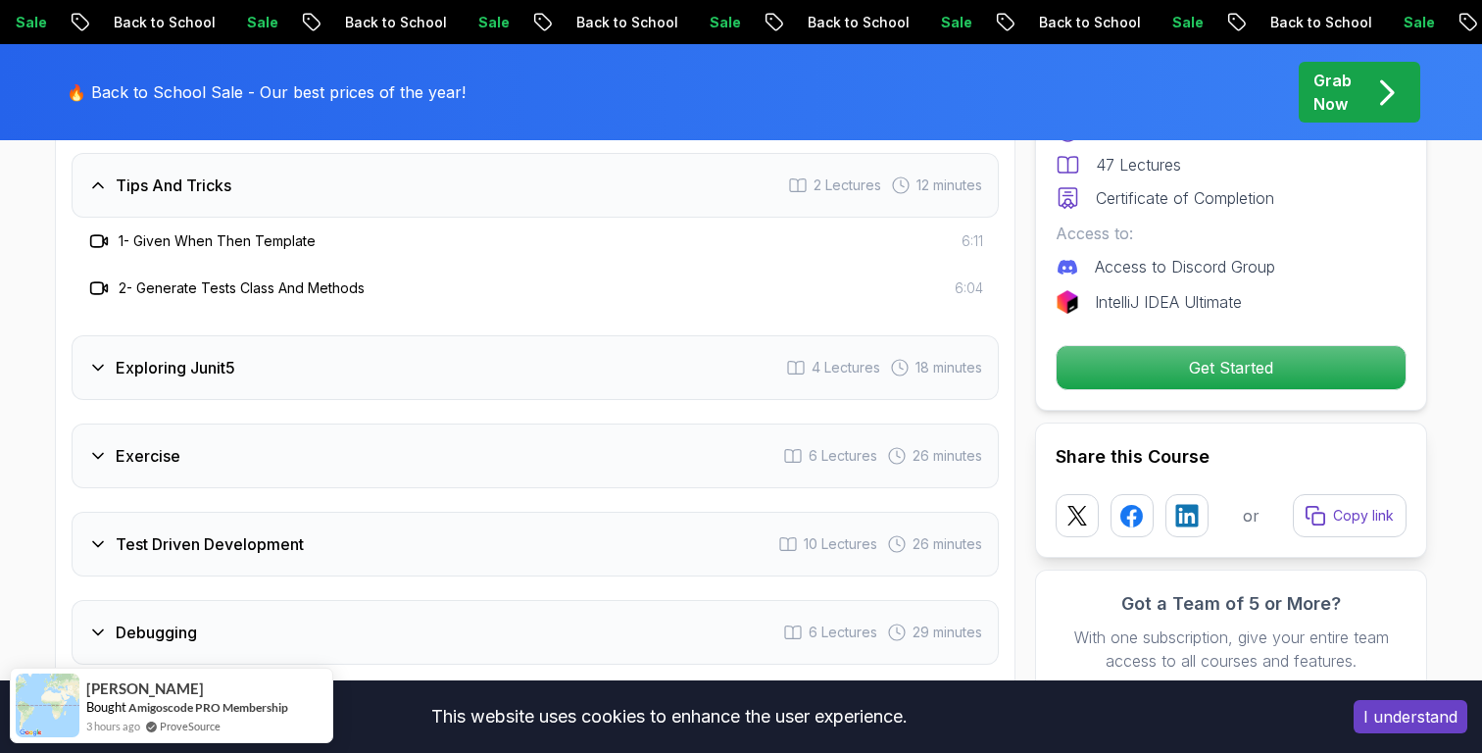
click at [148, 356] on h3 "Exploring Junit5" at bounding box center [176, 368] width 120 height 24
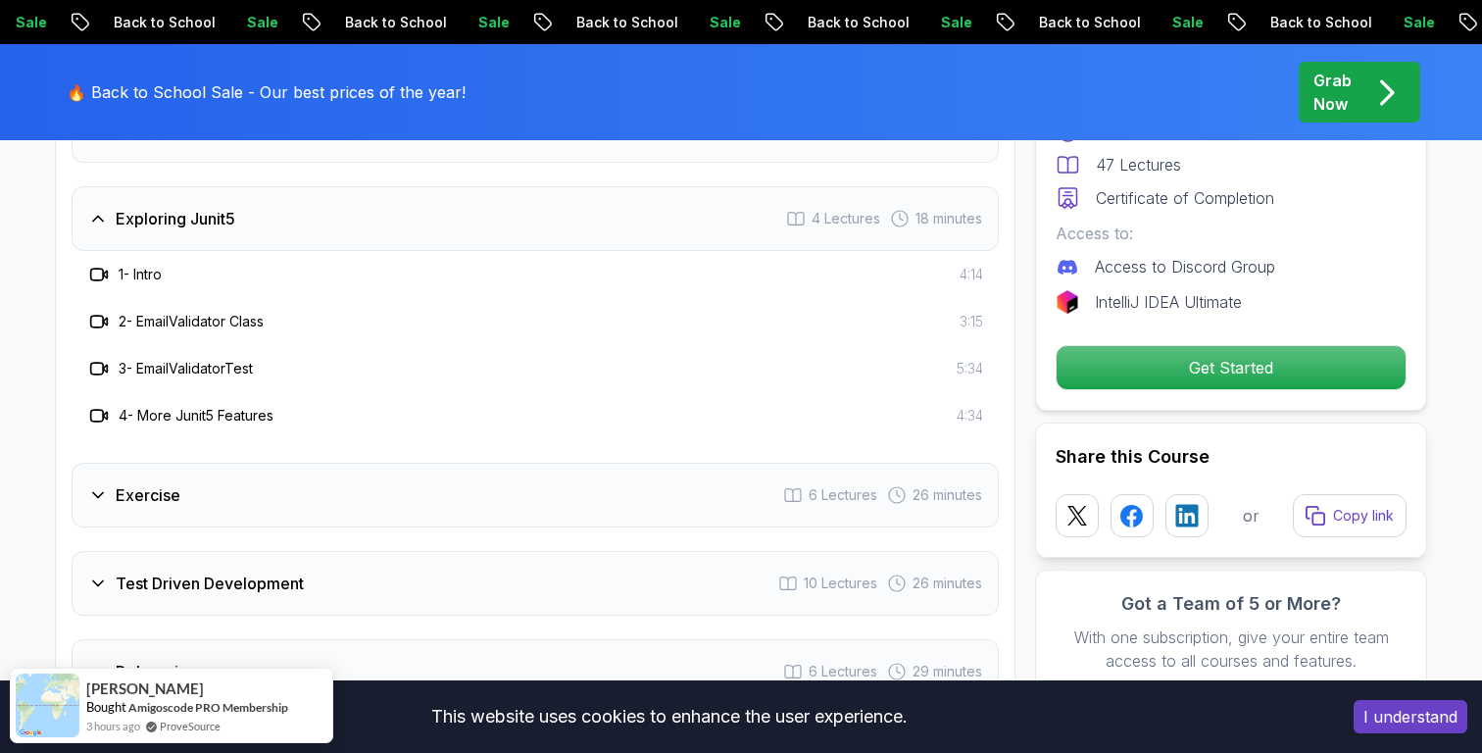
scroll to position [3086, 0]
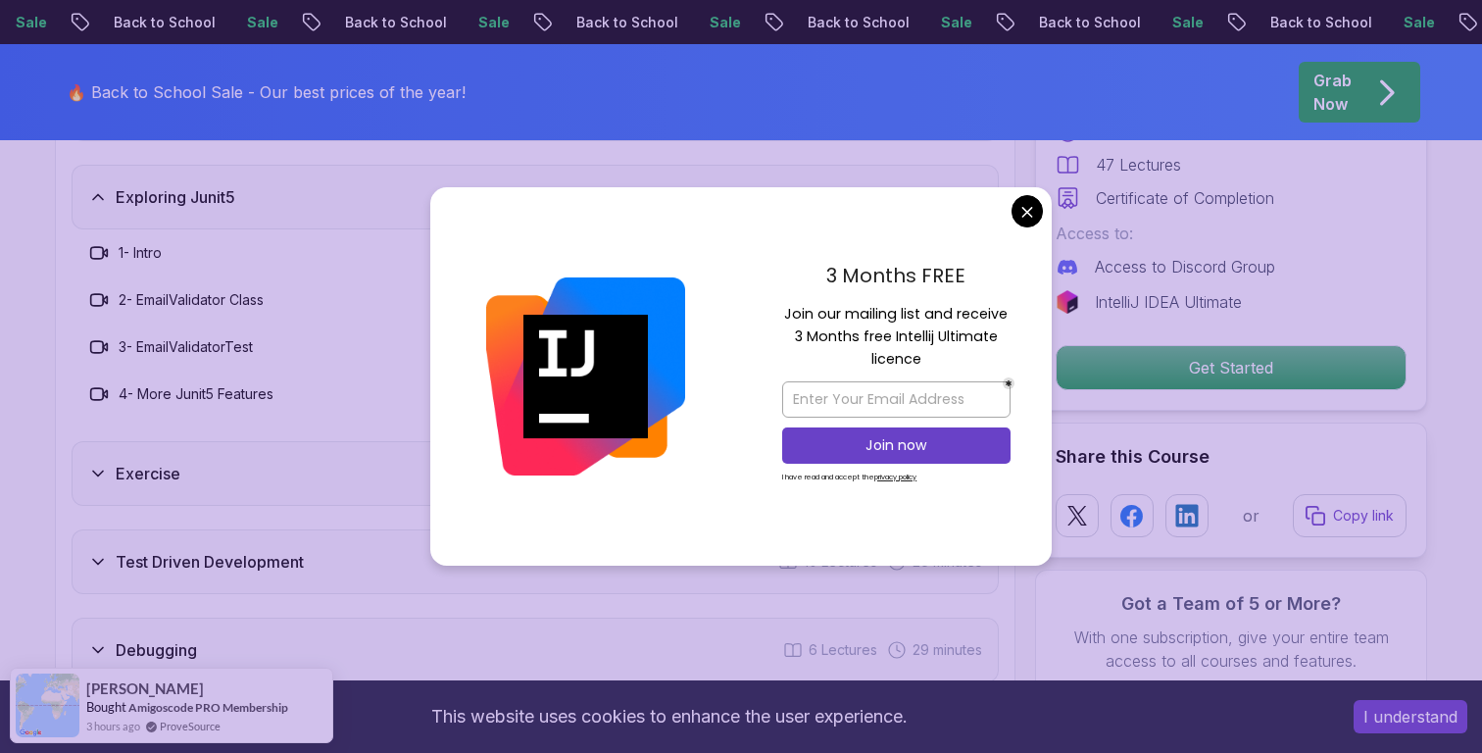
click at [118, 441] on div "Exercise 6 Lectures 26 minutes" at bounding box center [535, 473] width 927 height 65
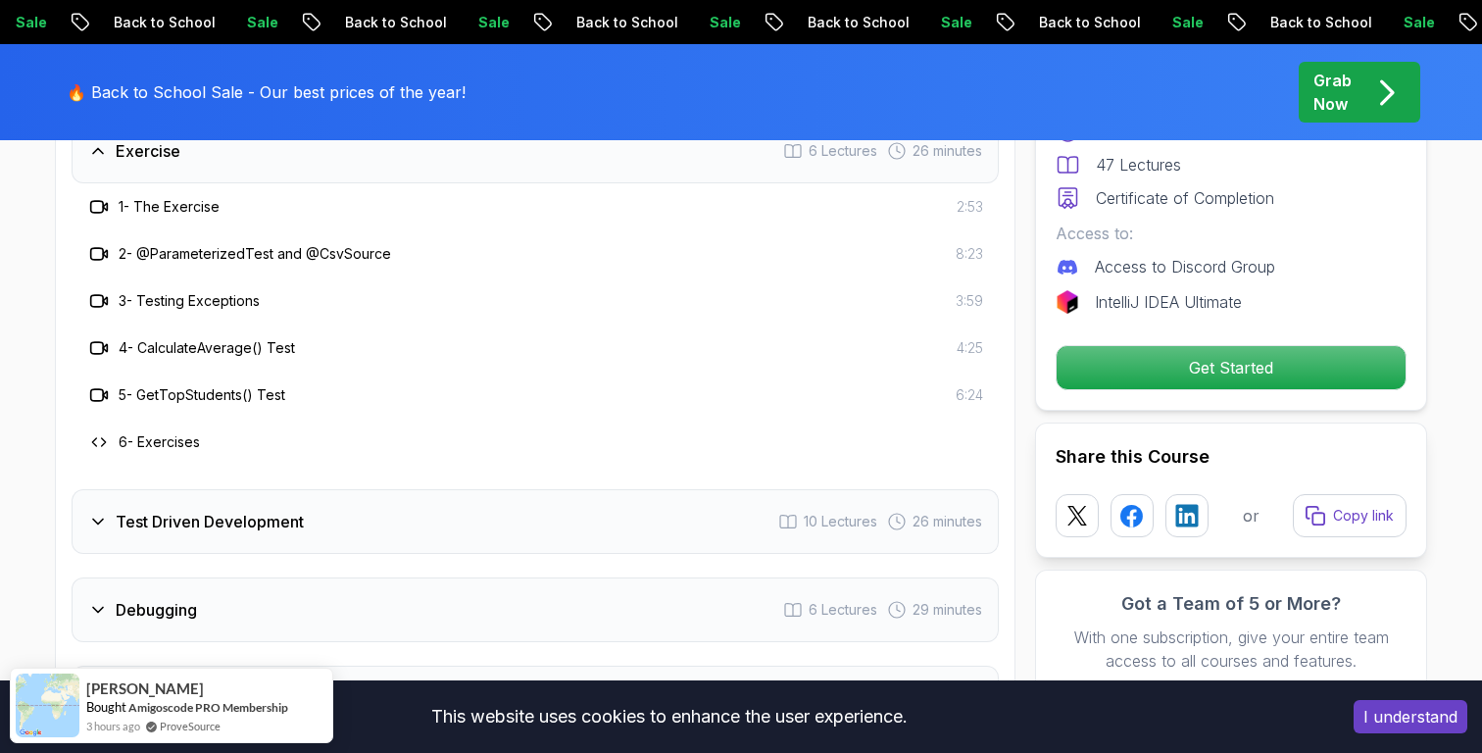
scroll to position [3225, 0]
click at [163, 506] on h3 "Test Driven Development" at bounding box center [210, 518] width 188 height 24
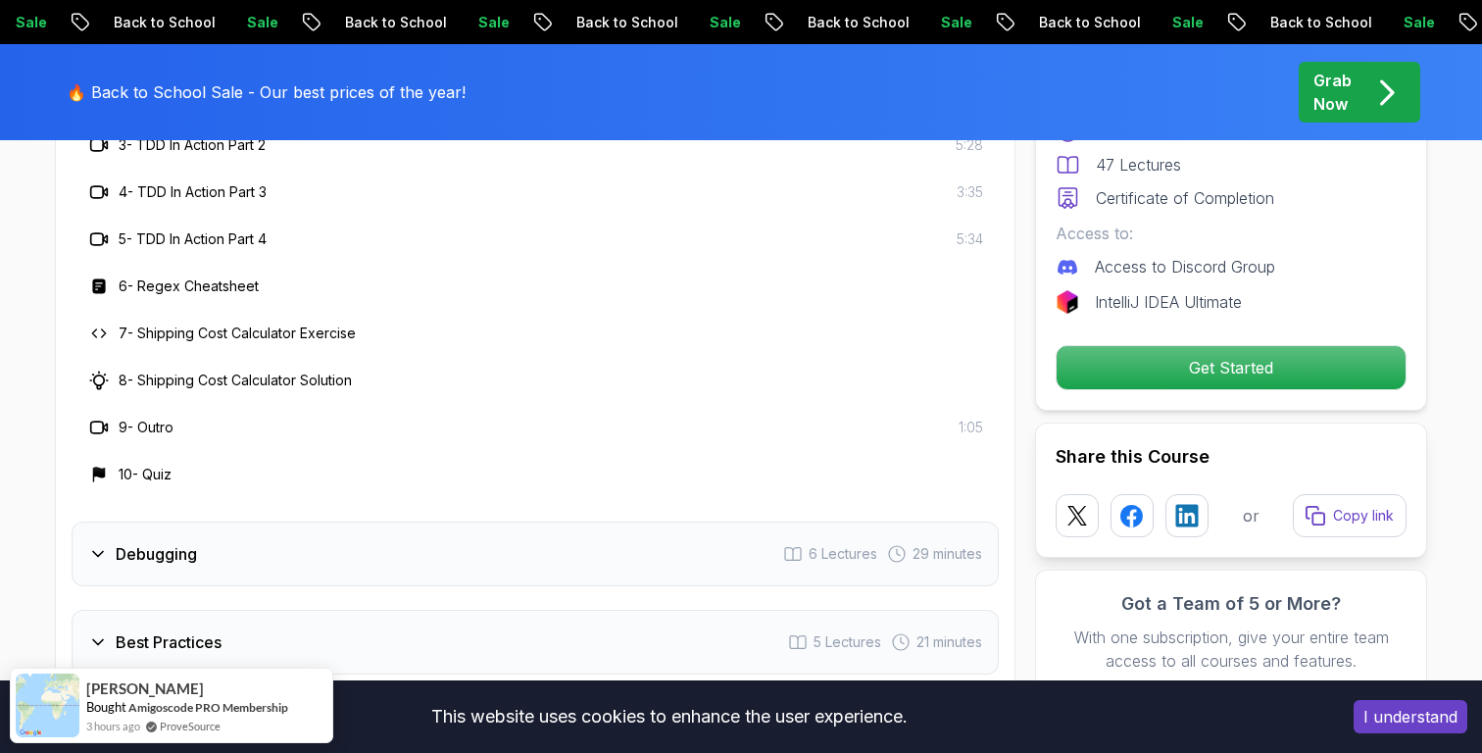
scroll to position [3572, 0]
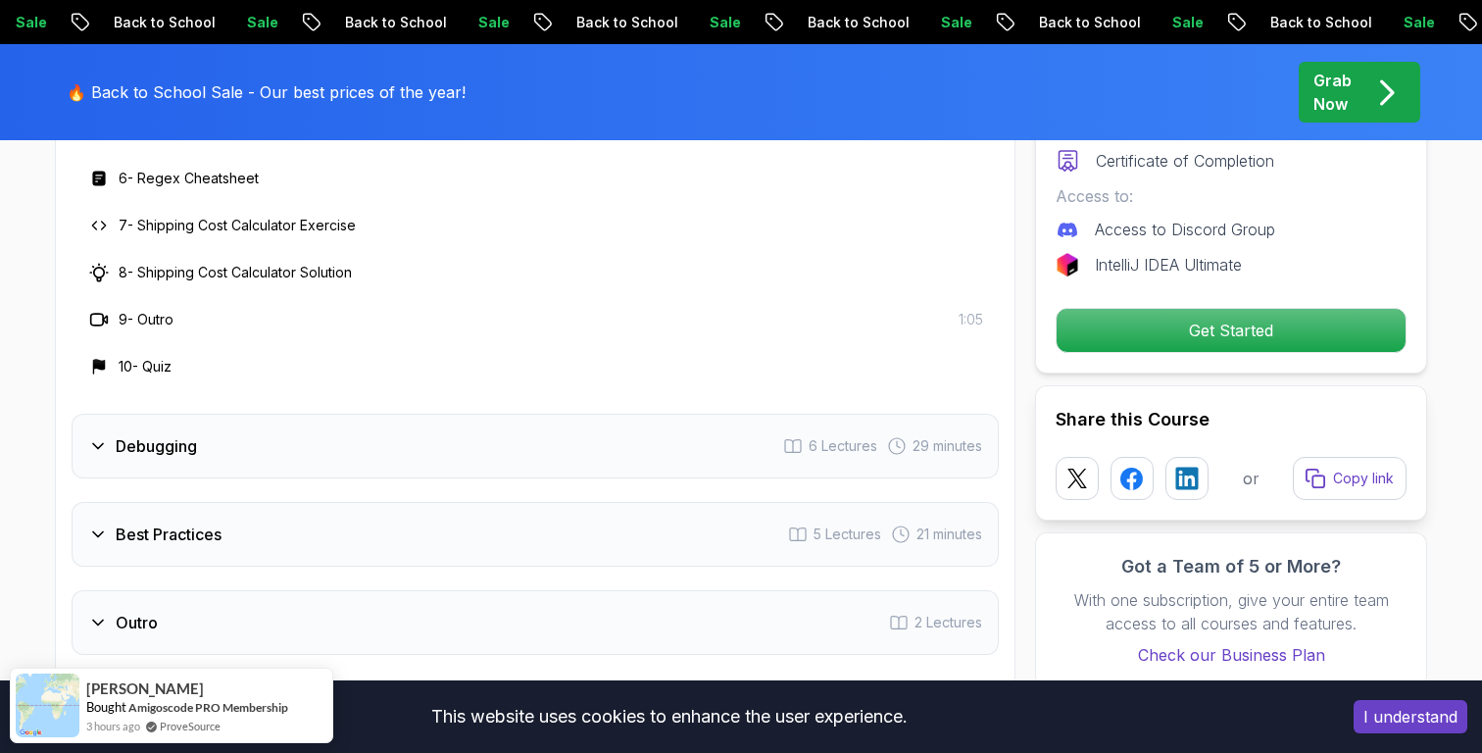
click at [185, 434] on h3 "Debugging" at bounding box center [156, 446] width 81 height 24
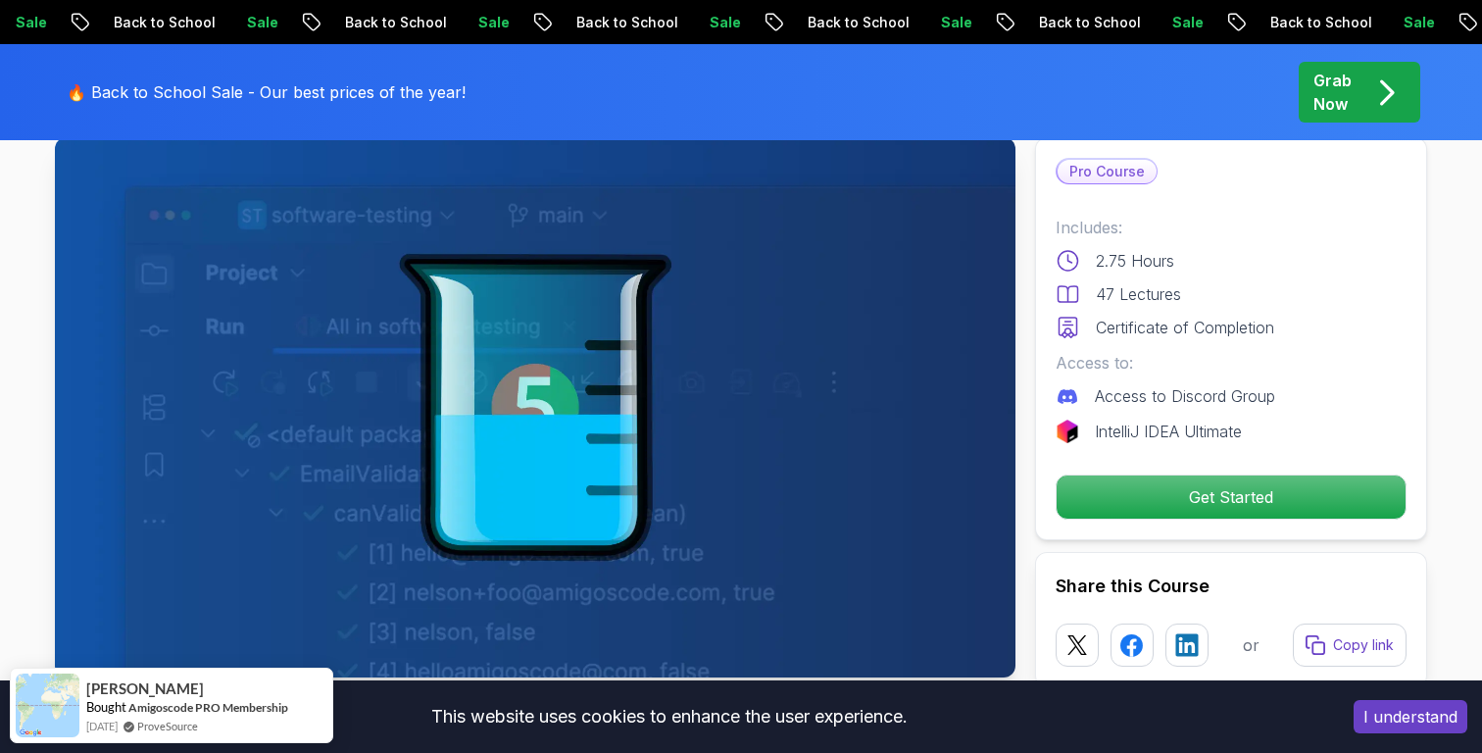
scroll to position [0, 0]
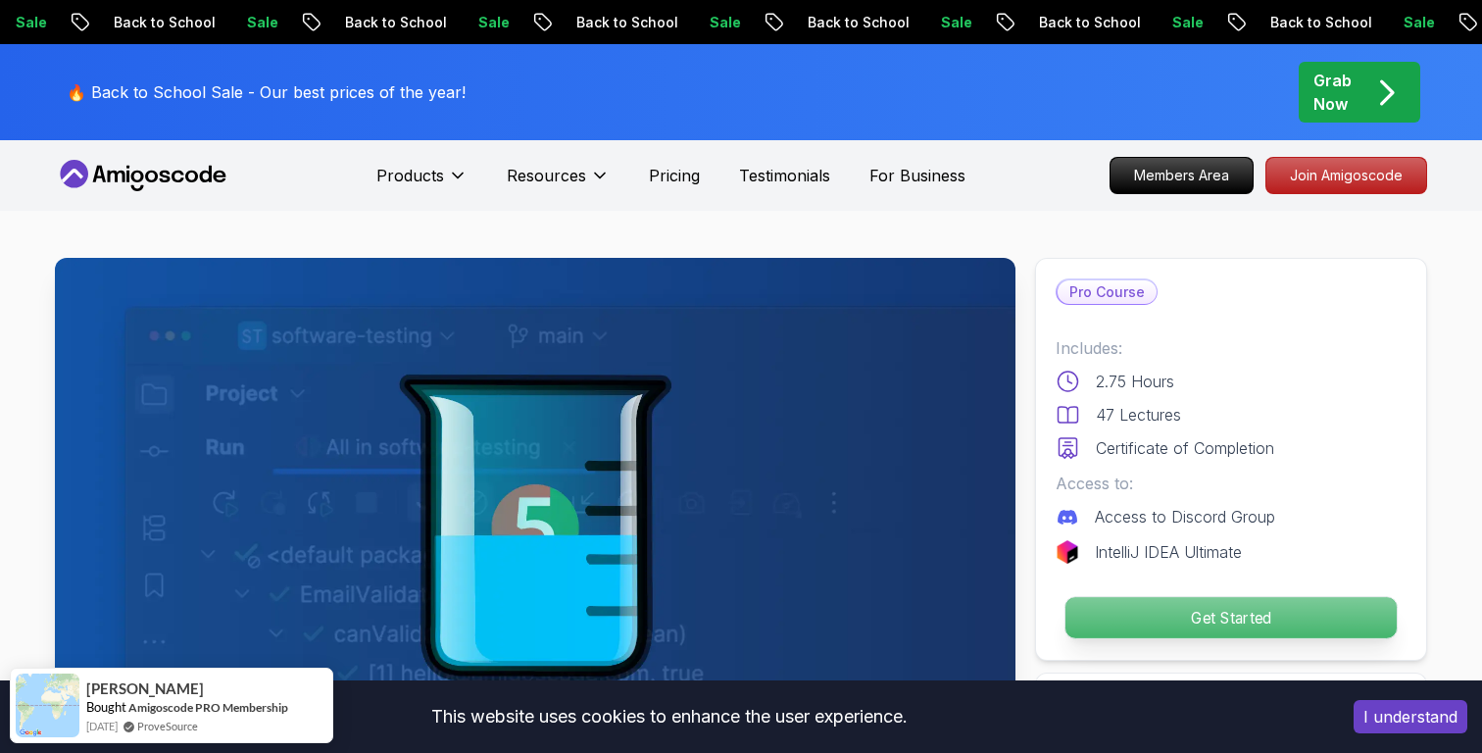
click at [1191, 616] on p "Get Started" at bounding box center [1230, 617] width 331 height 41
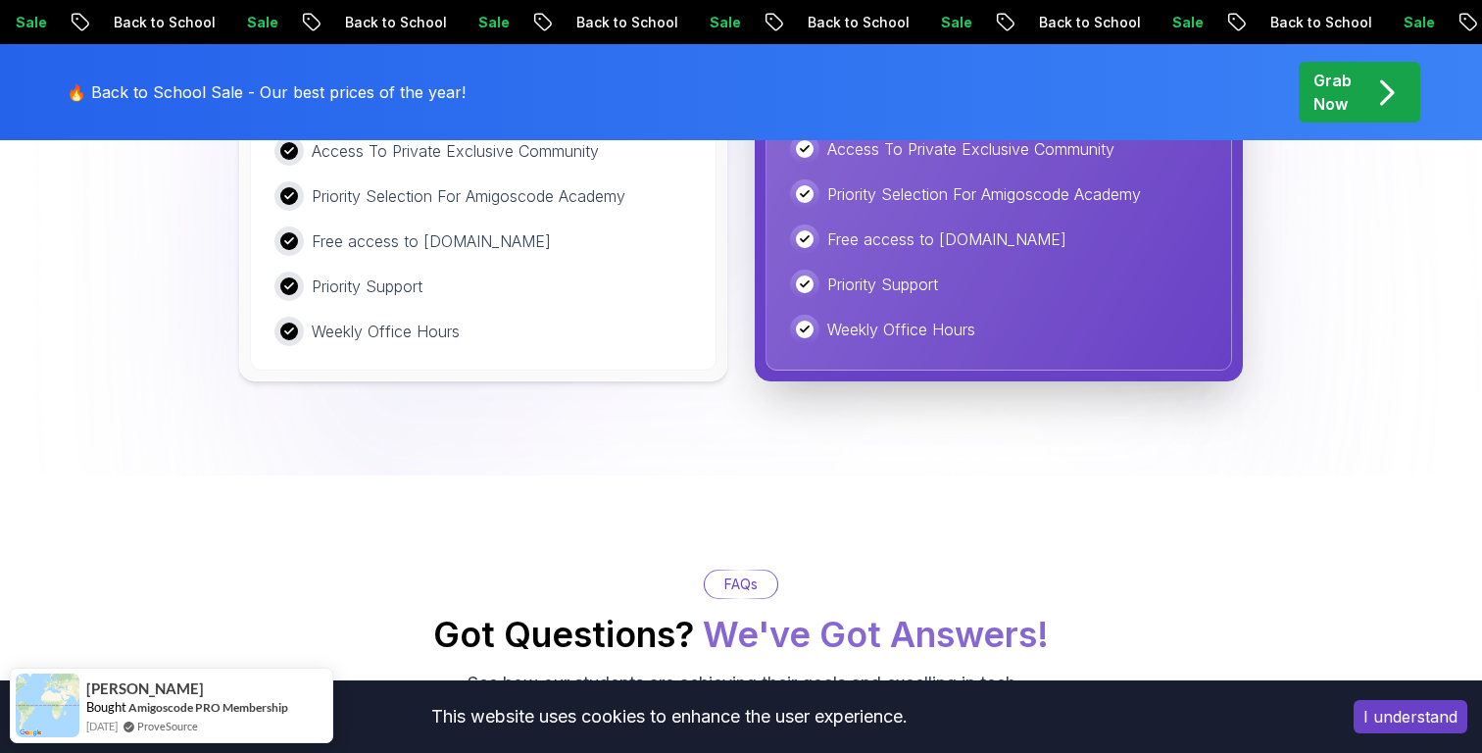
scroll to position [4962, 0]
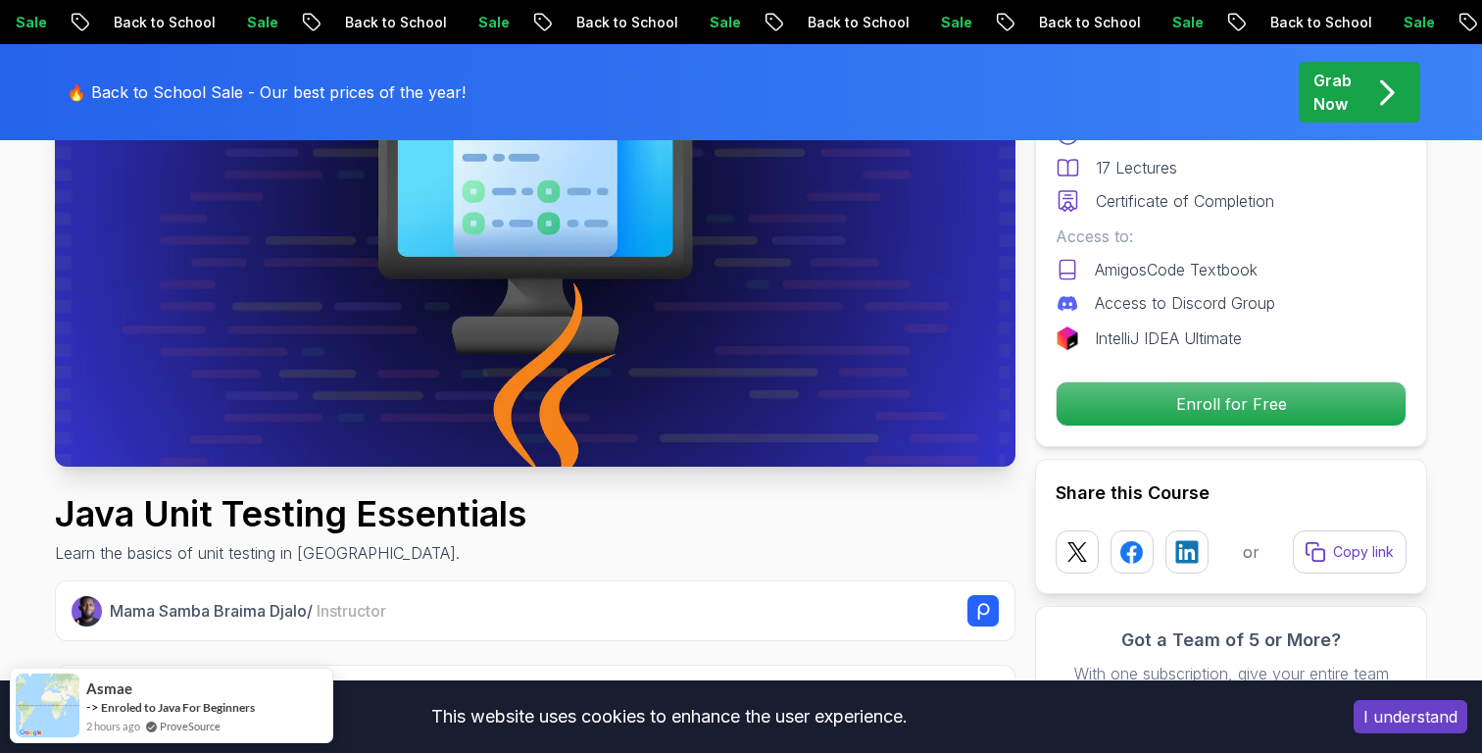
scroll to position [330, 0]
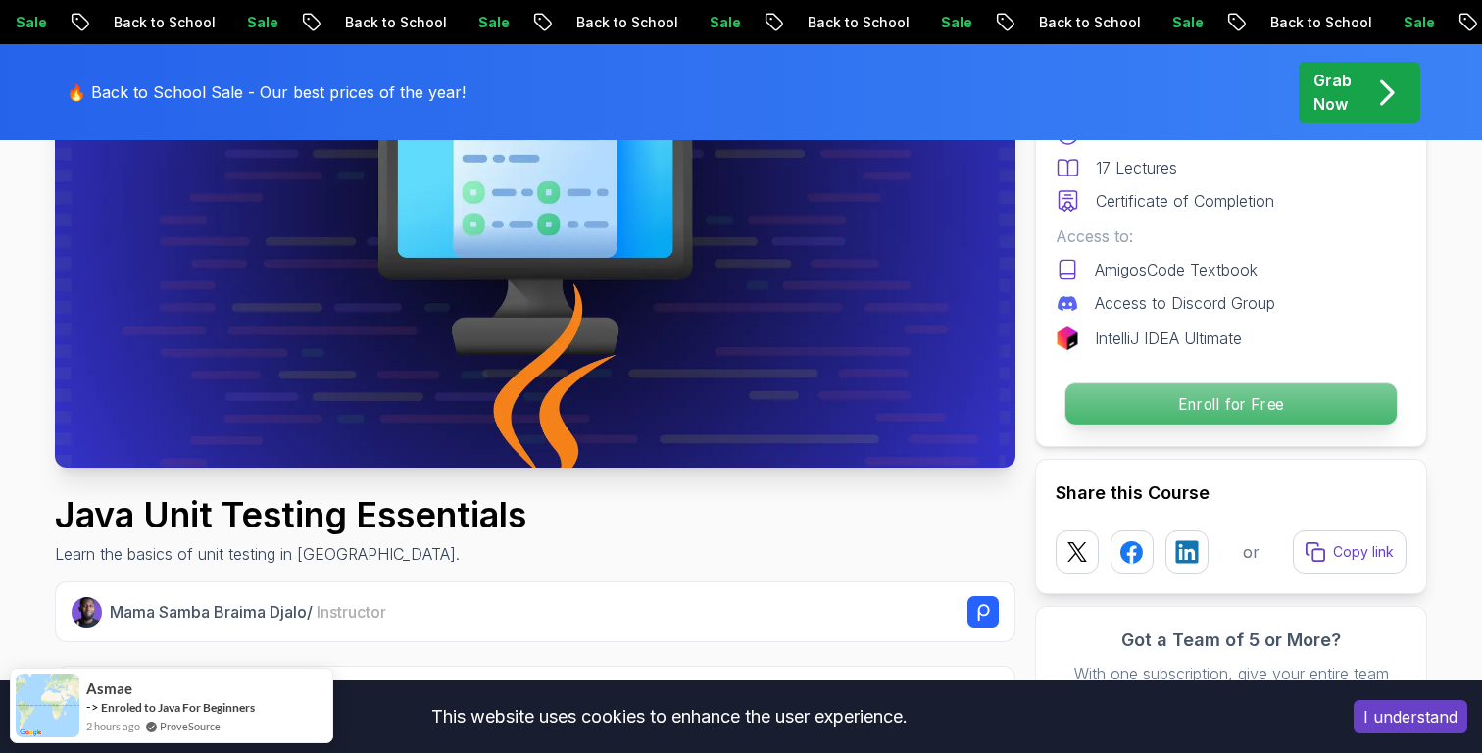
click at [1167, 410] on p "Enroll for Free" at bounding box center [1230, 403] width 331 height 41
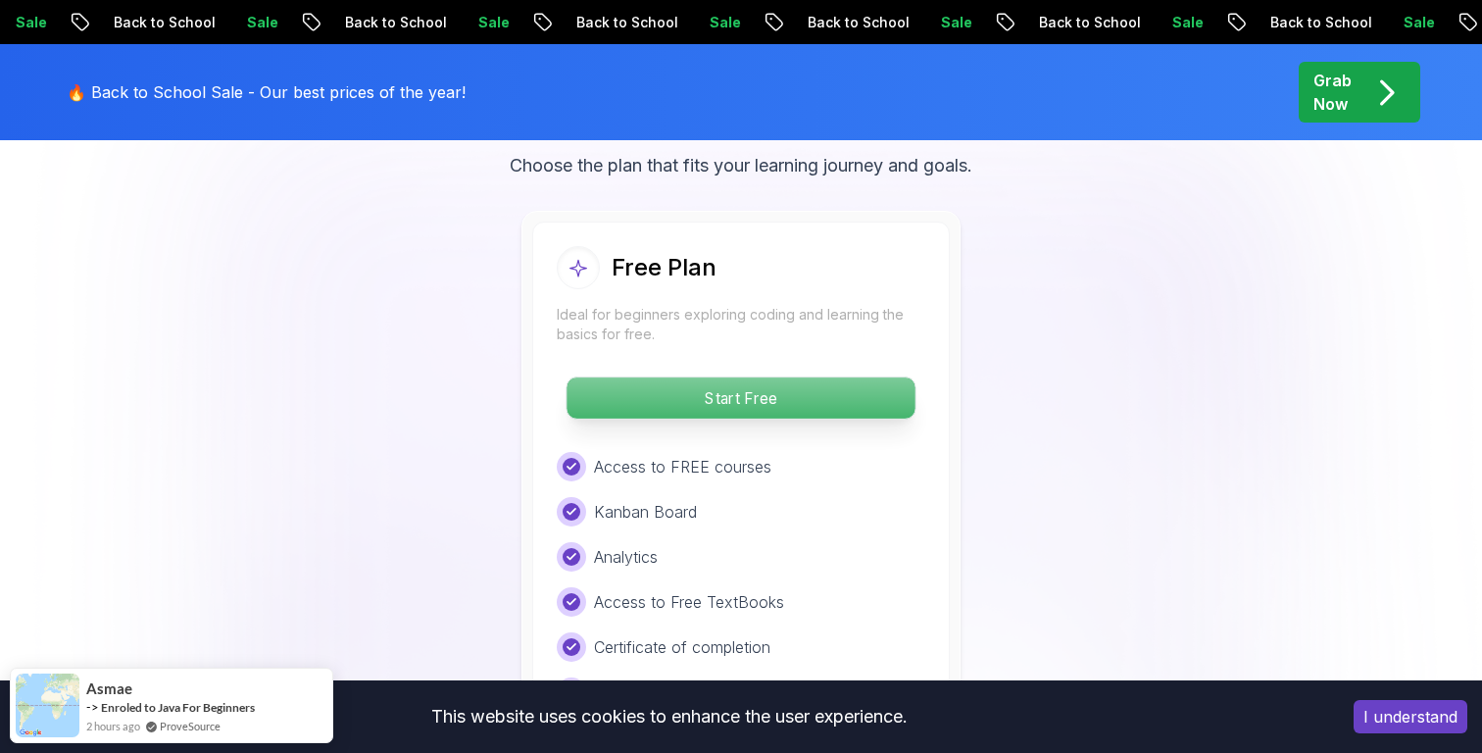
scroll to position [3129, 0]
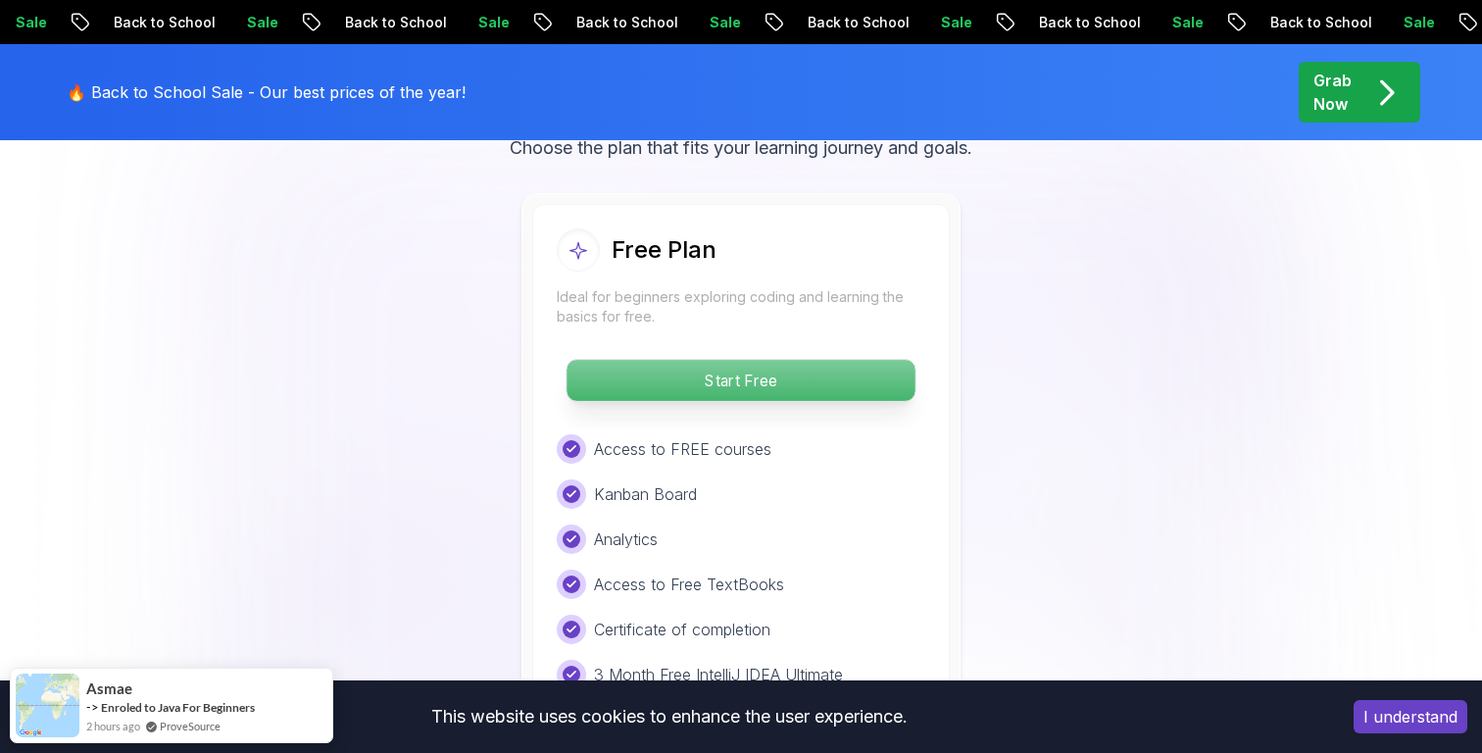
click at [799, 397] on p "Start Free" at bounding box center [740, 380] width 348 height 41
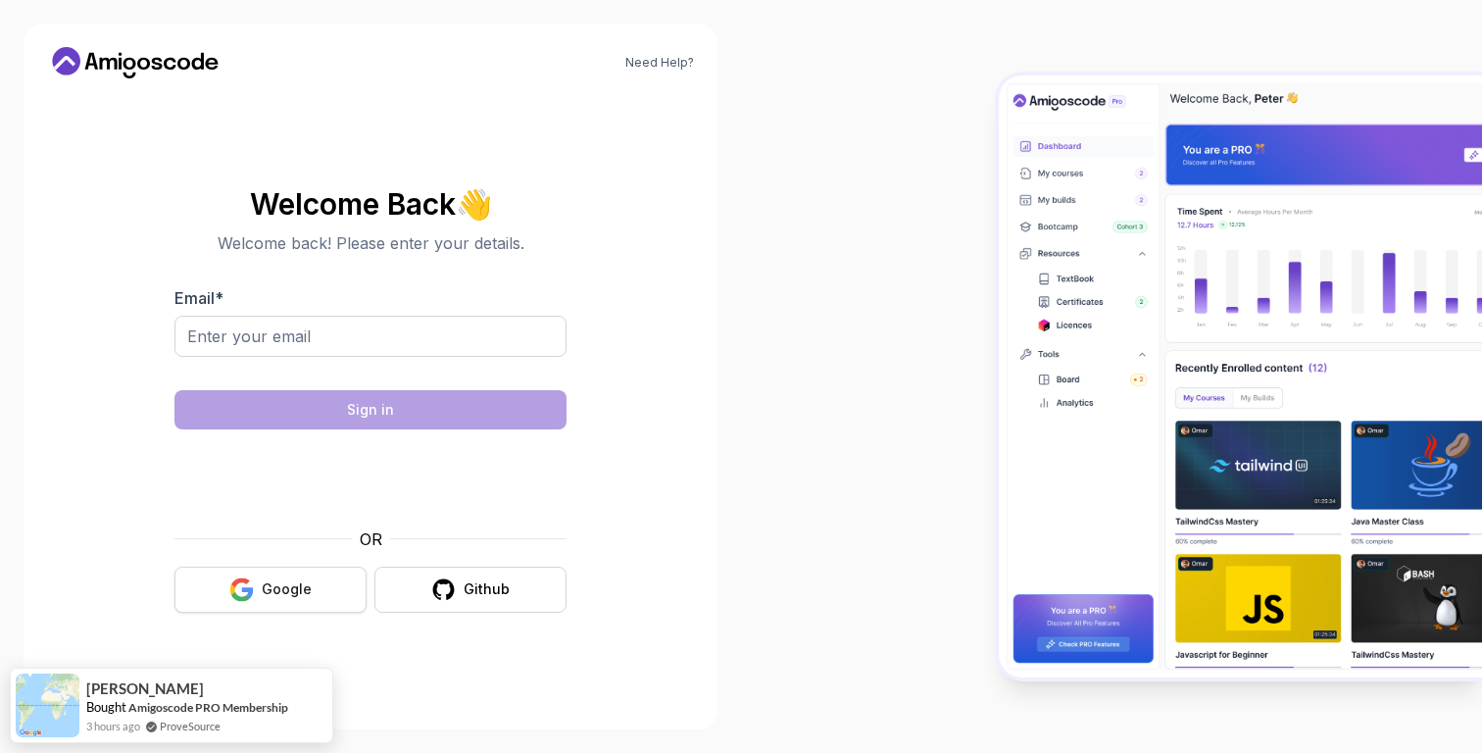
click at [278, 594] on div "Google" at bounding box center [287, 589] width 50 height 20
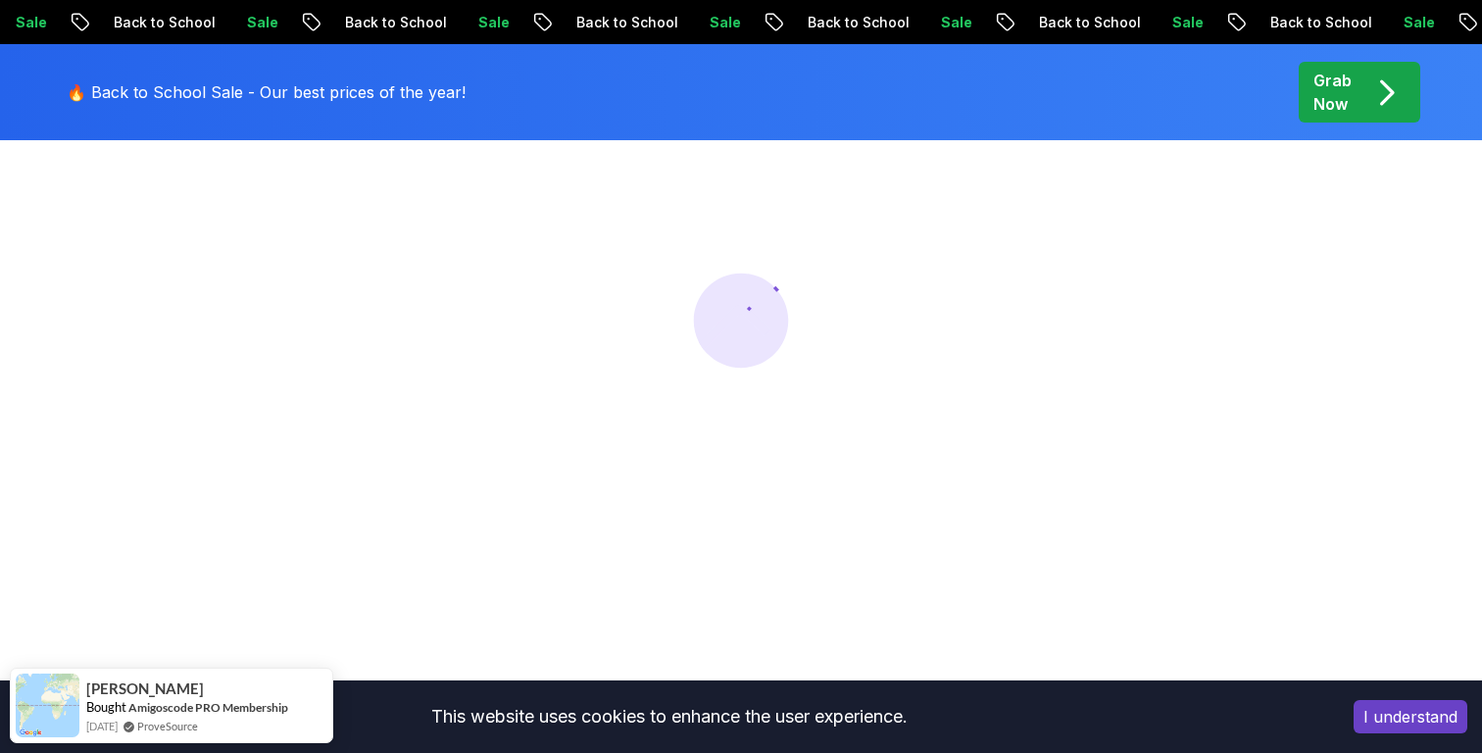
scroll to position [255, 0]
click at [738, 356] on icon at bounding box center [741, 332] width 94 height 94
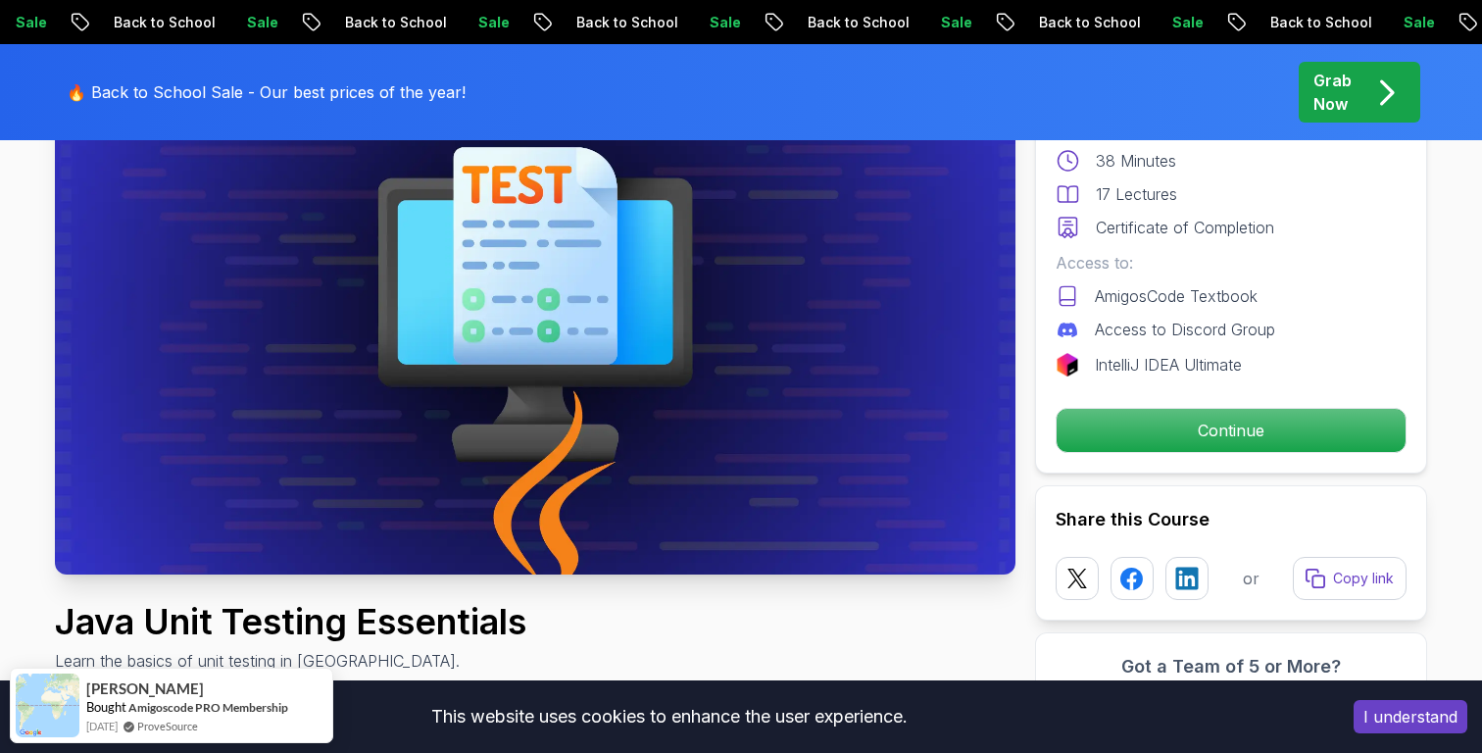
scroll to position [275, 0]
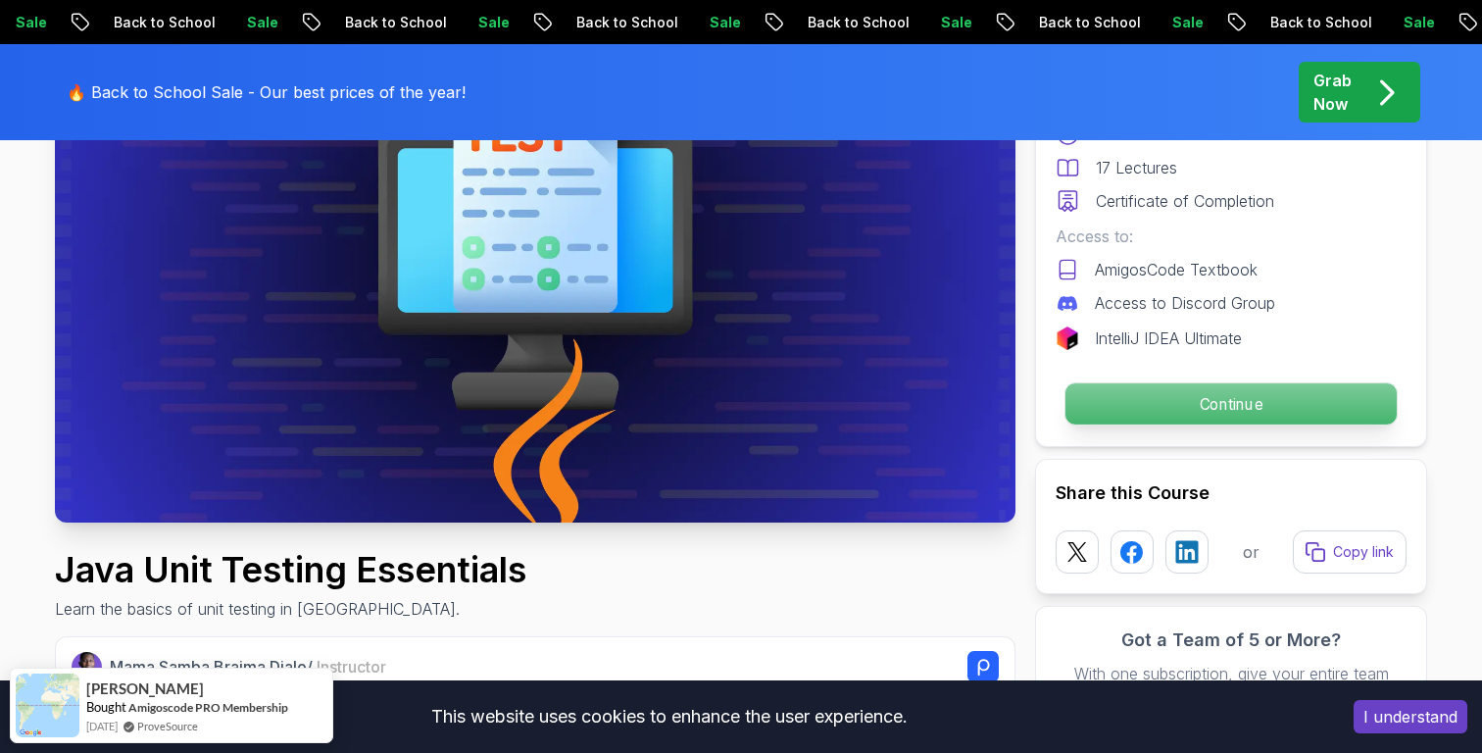
click at [1156, 418] on p "Continue" at bounding box center [1230, 403] width 331 height 41
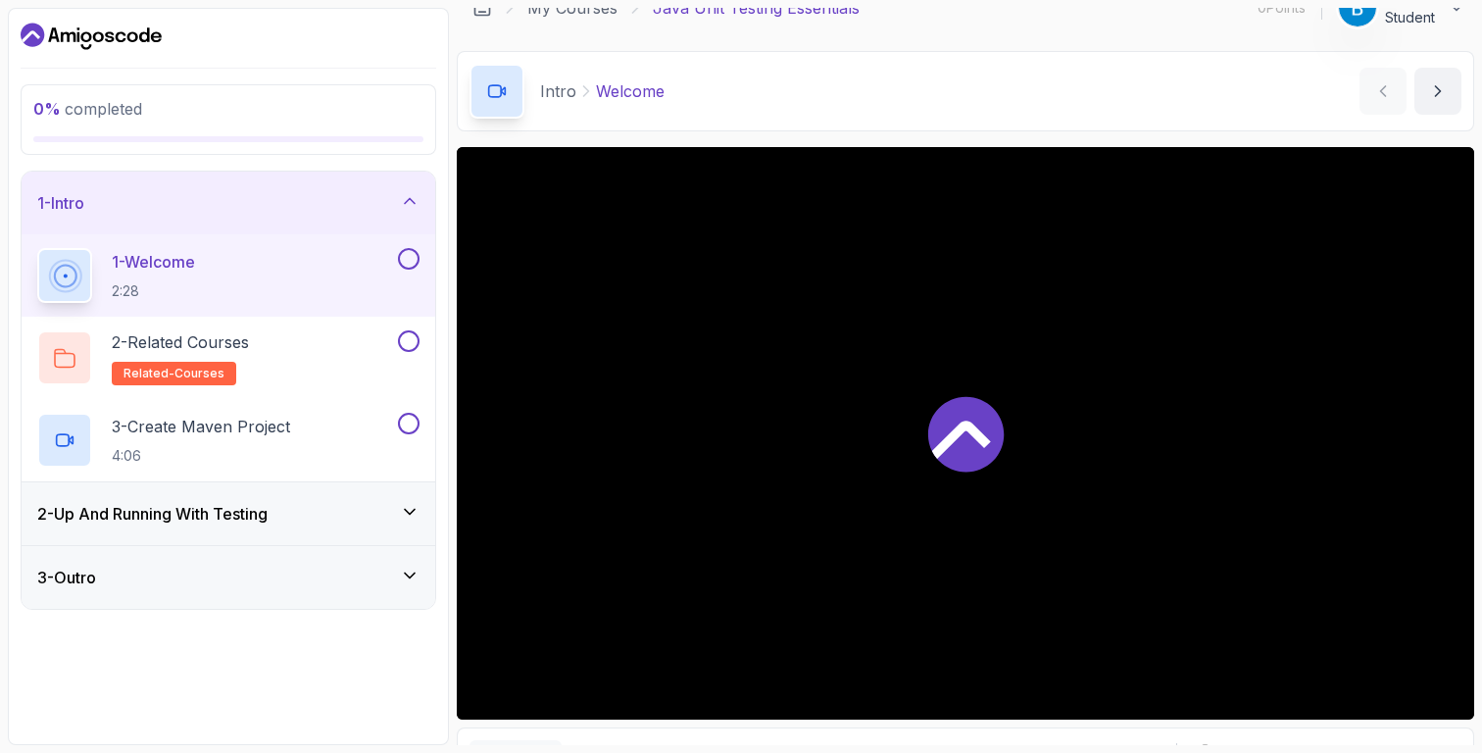
scroll to position [38, 0]
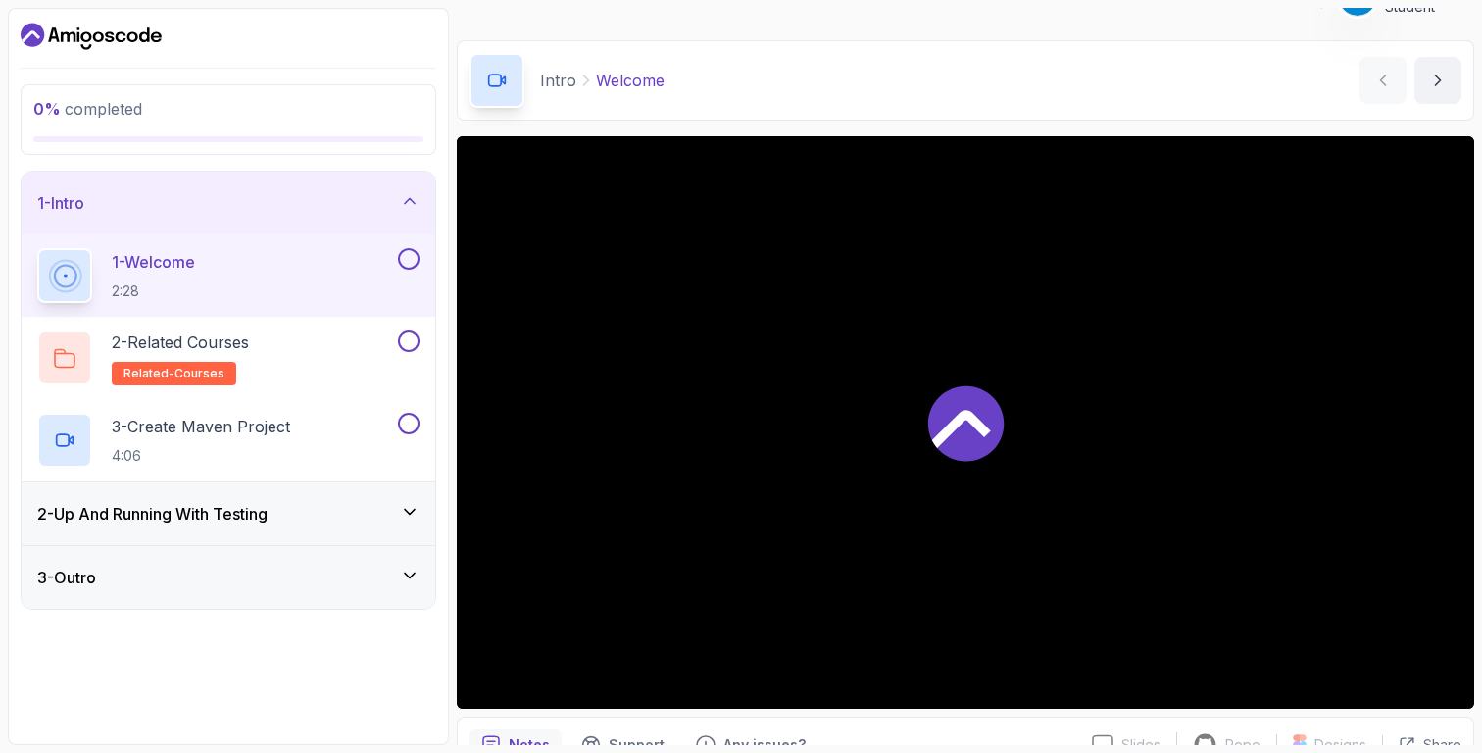
click at [258, 518] on h3 "2 - Up And Running With Testing" at bounding box center [152, 514] width 230 height 24
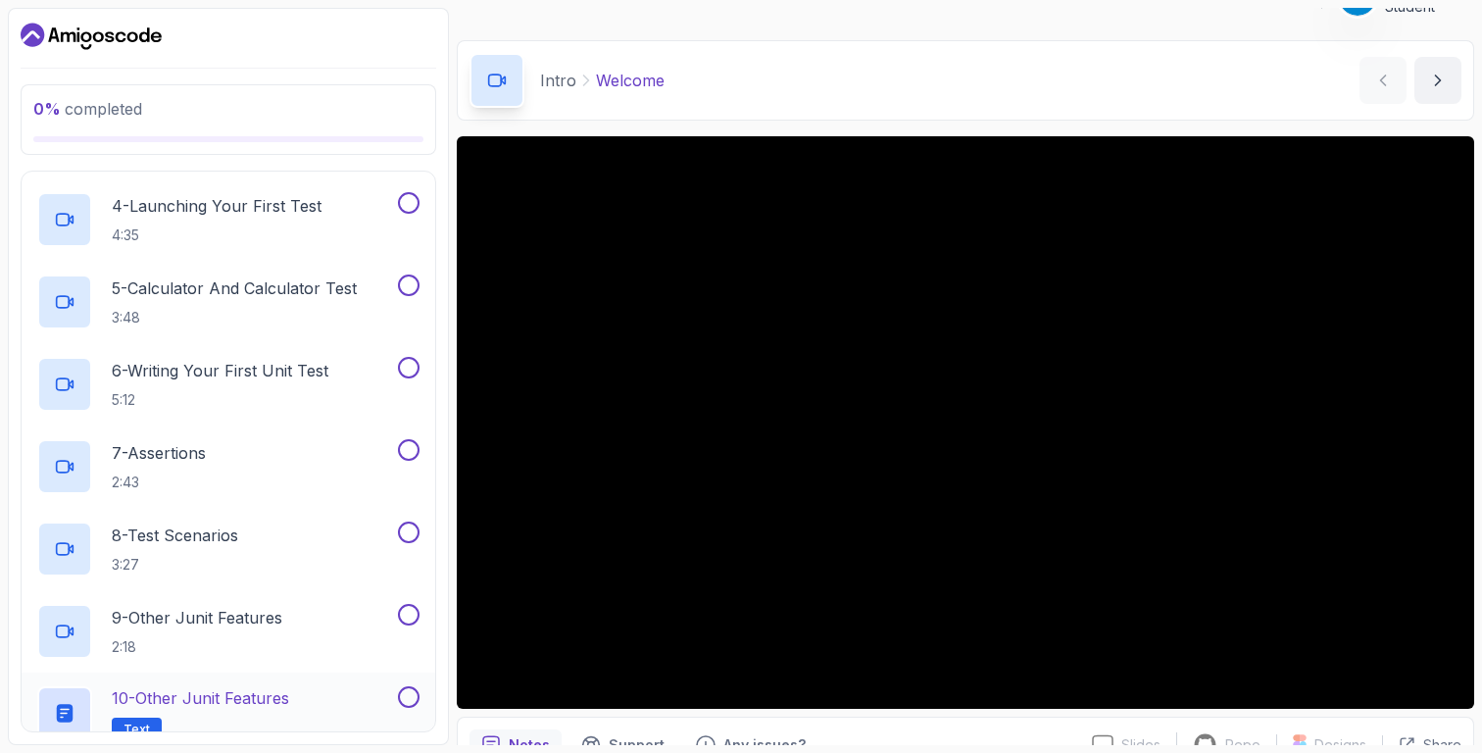
scroll to position [535, 0]
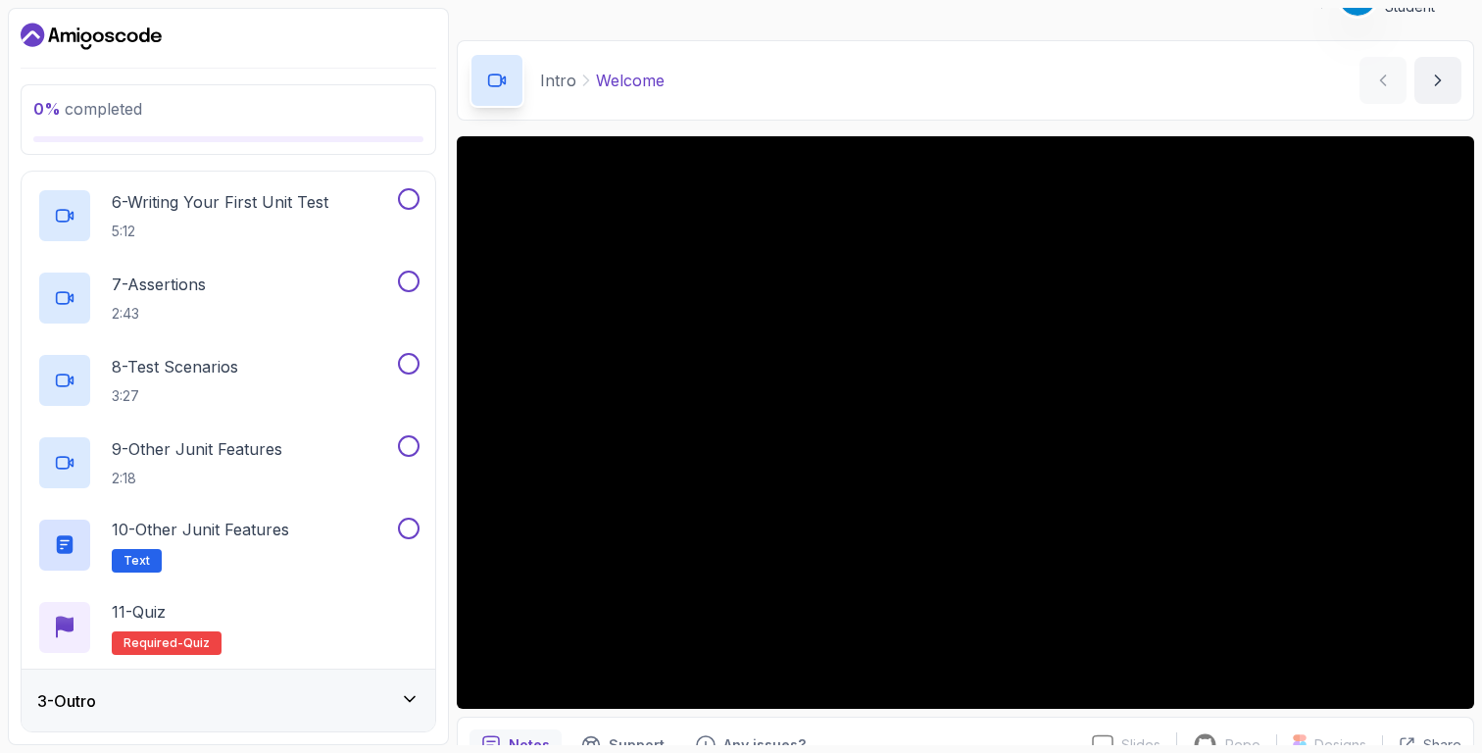
click at [227, 675] on div "3 - Outro" at bounding box center [229, 700] width 414 height 63
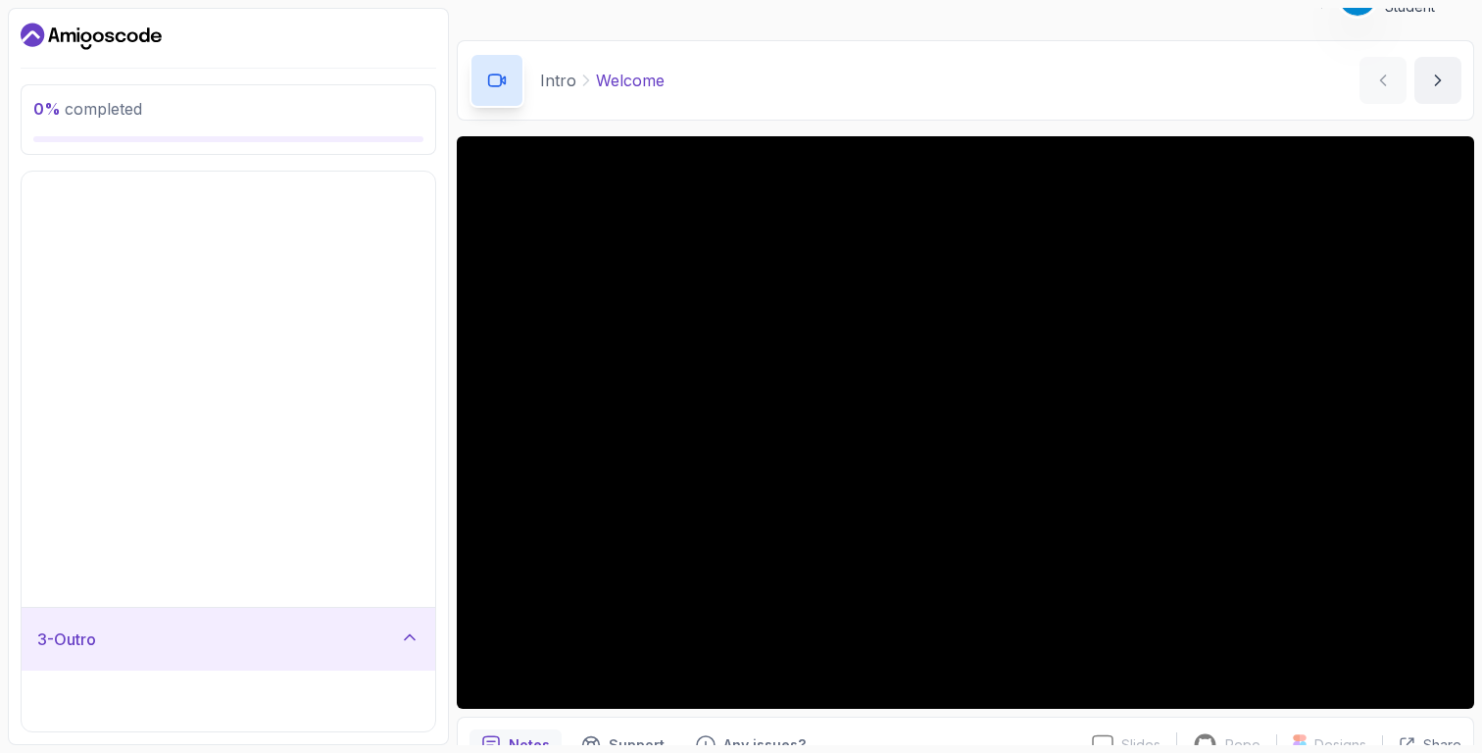
scroll to position [0, 0]
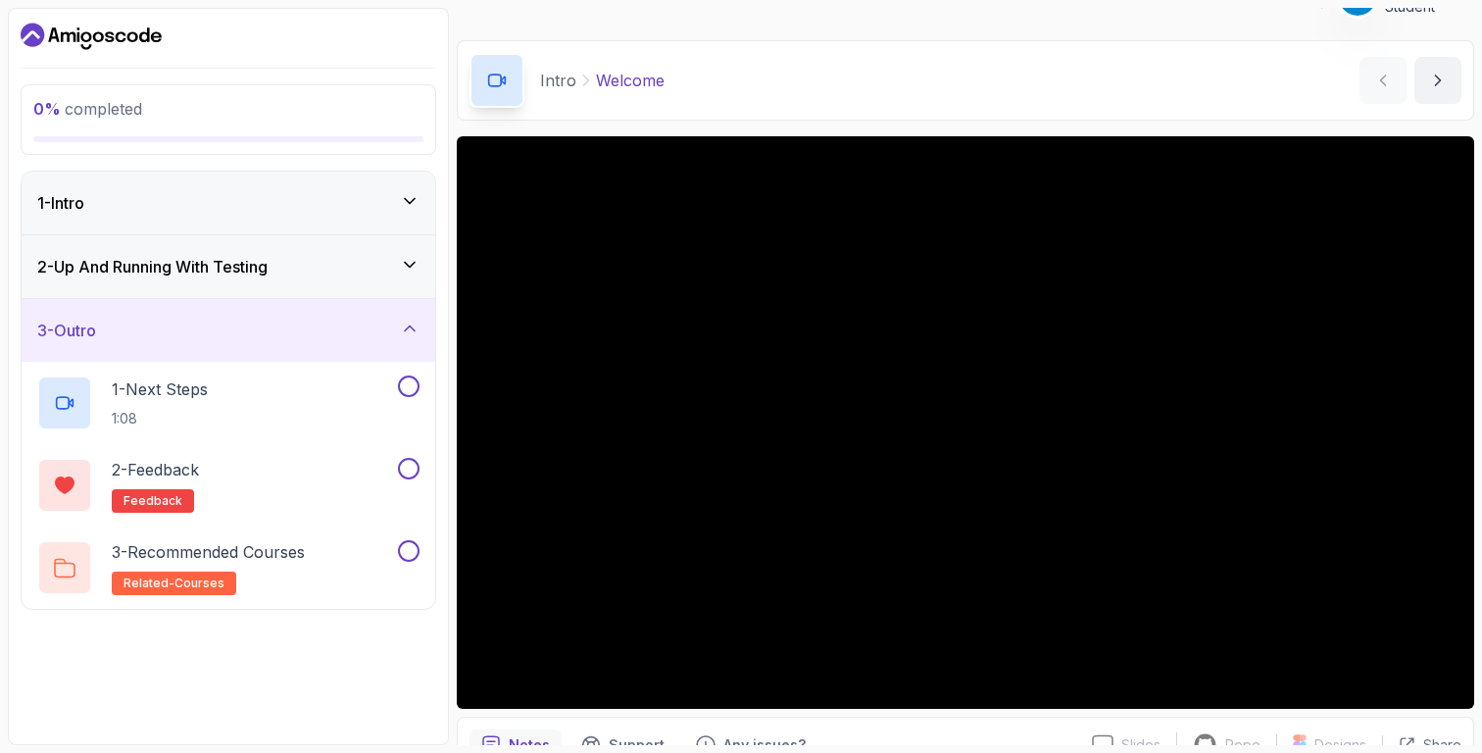
click at [248, 266] on h3 "2 - Up And Running With Testing" at bounding box center [152, 267] width 230 height 24
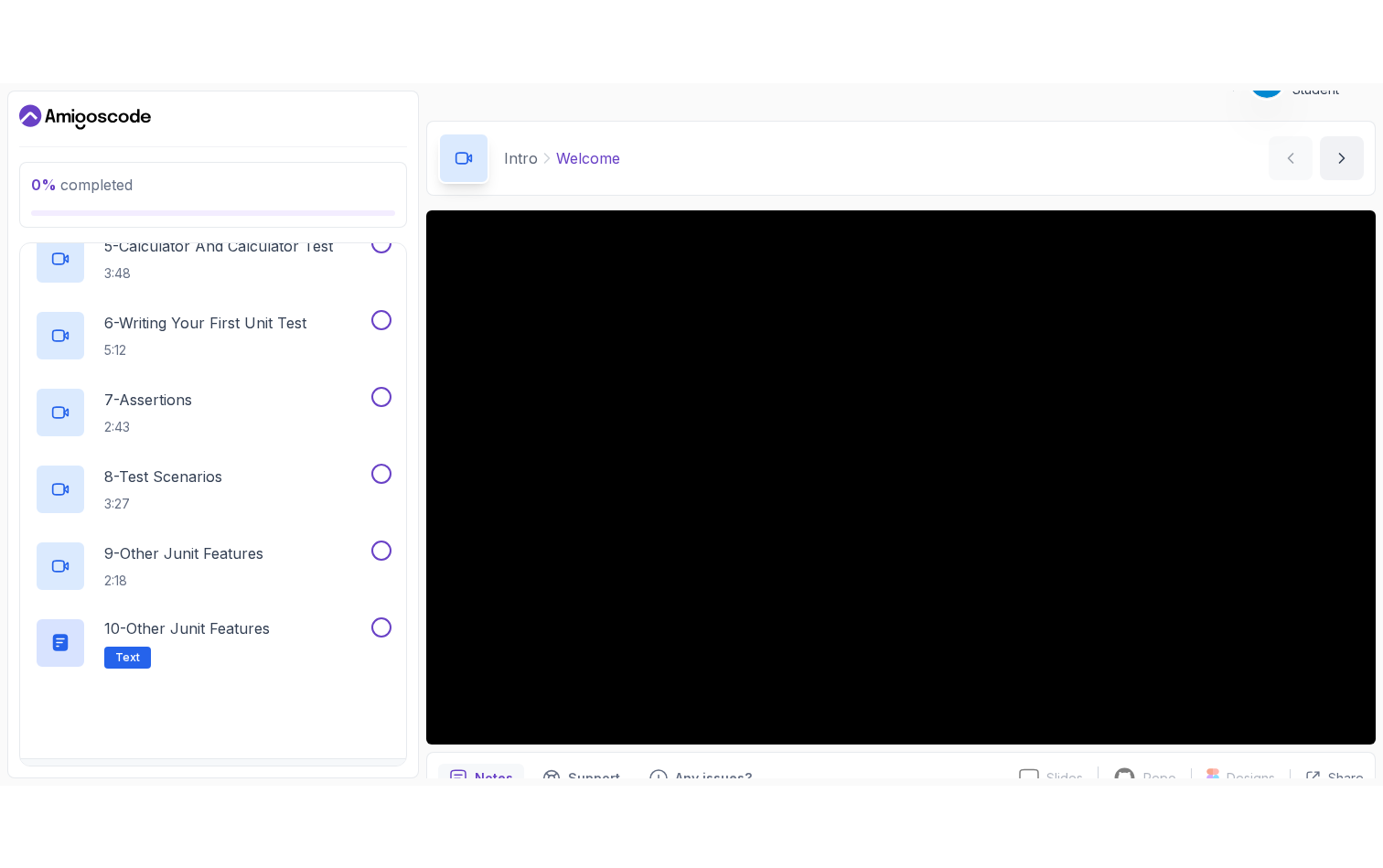
scroll to position [499, 0]
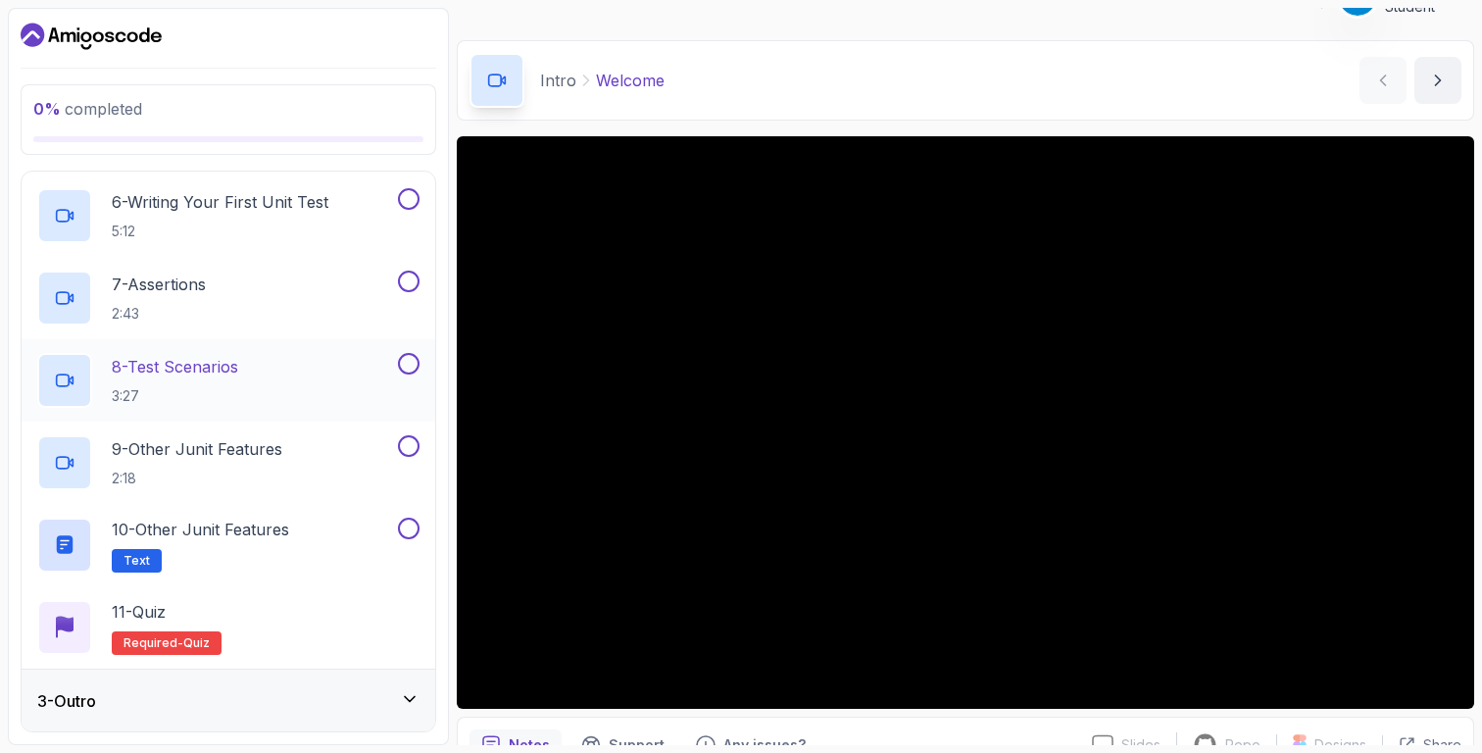
click at [202, 355] on p "8 - Test Scenarios" at bounding box center [175, 367] width 126 height 24
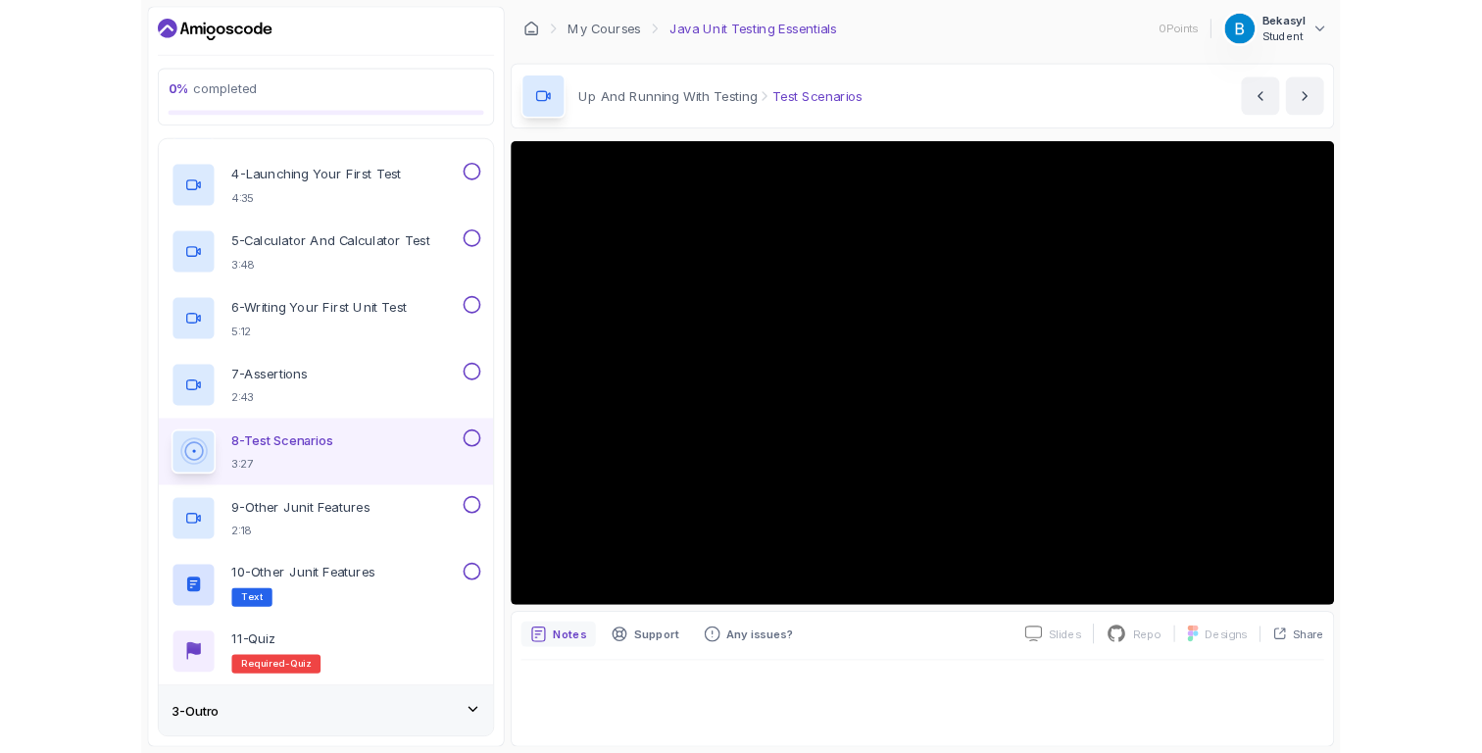
scroll to position [535, 0]
